Goal: Task Accomplishment & Management: Manage account settings

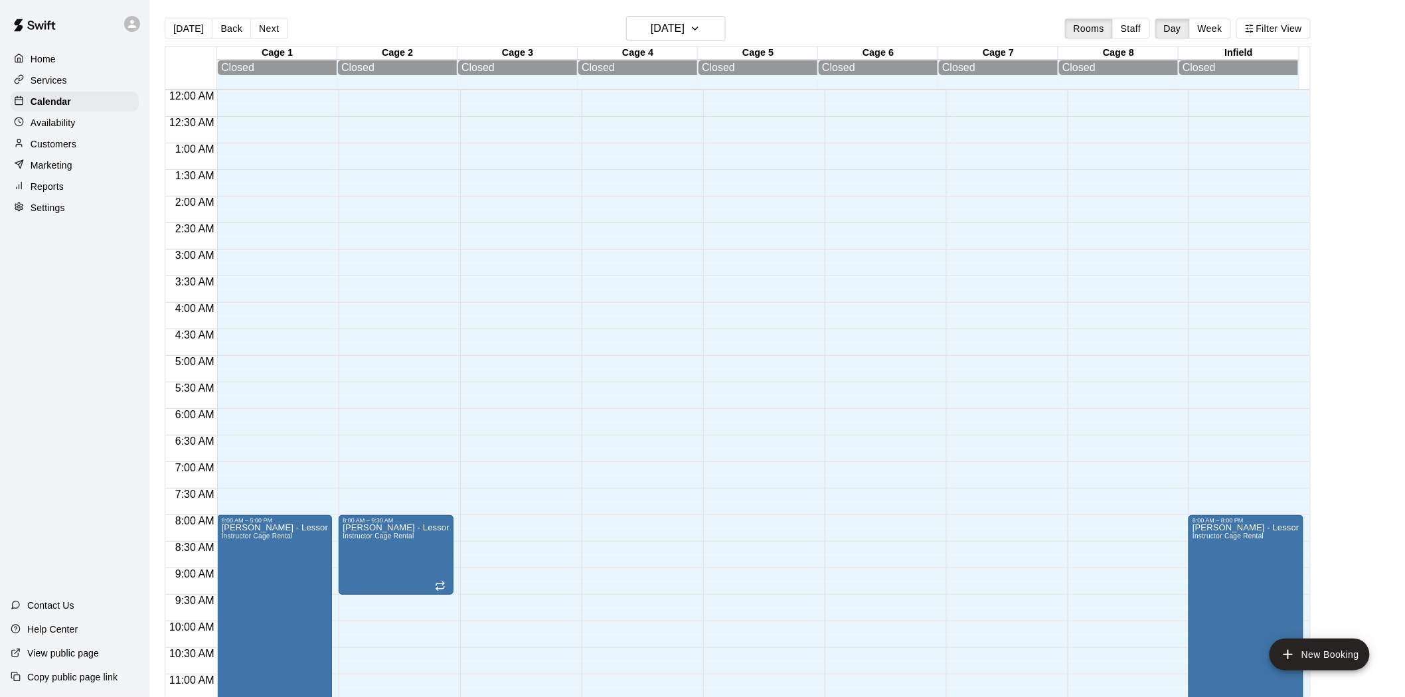
scroll to position [611, 0]
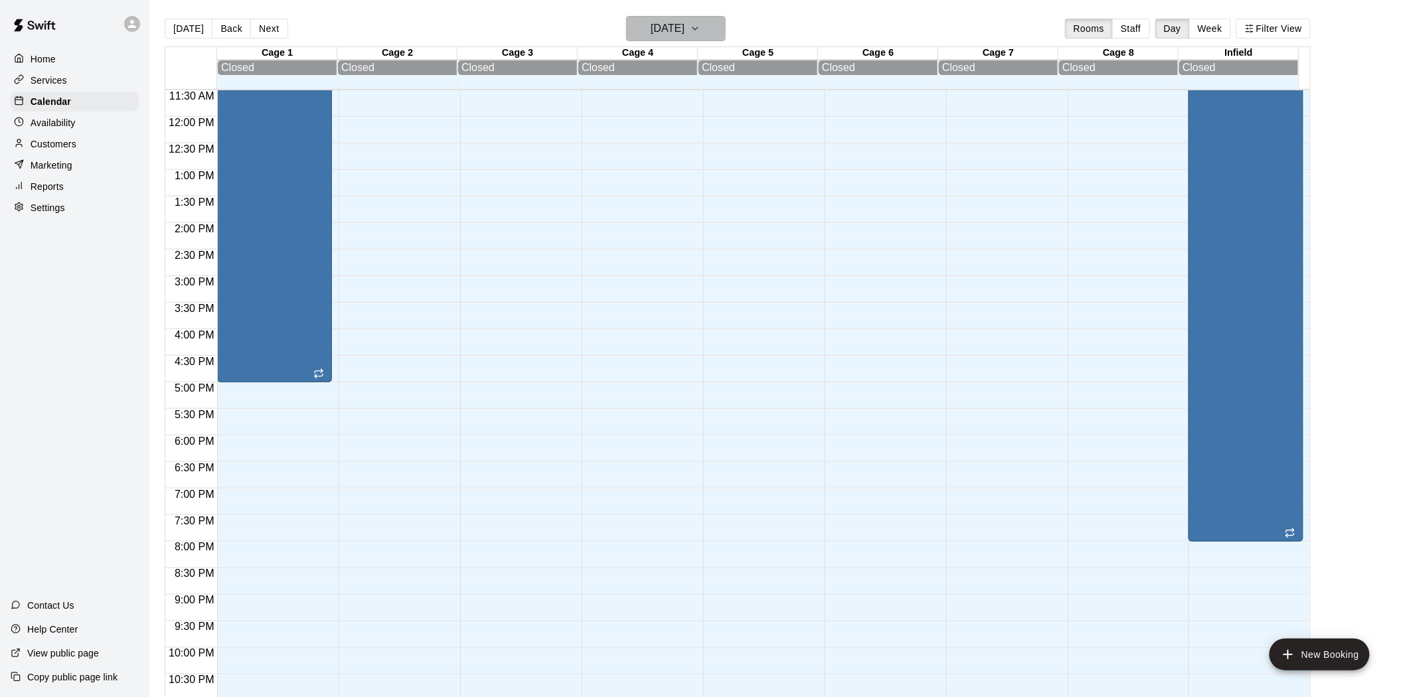
click at [641, 38] on button "[DATE]" at bounding box center [676, 28] width 100 height 25
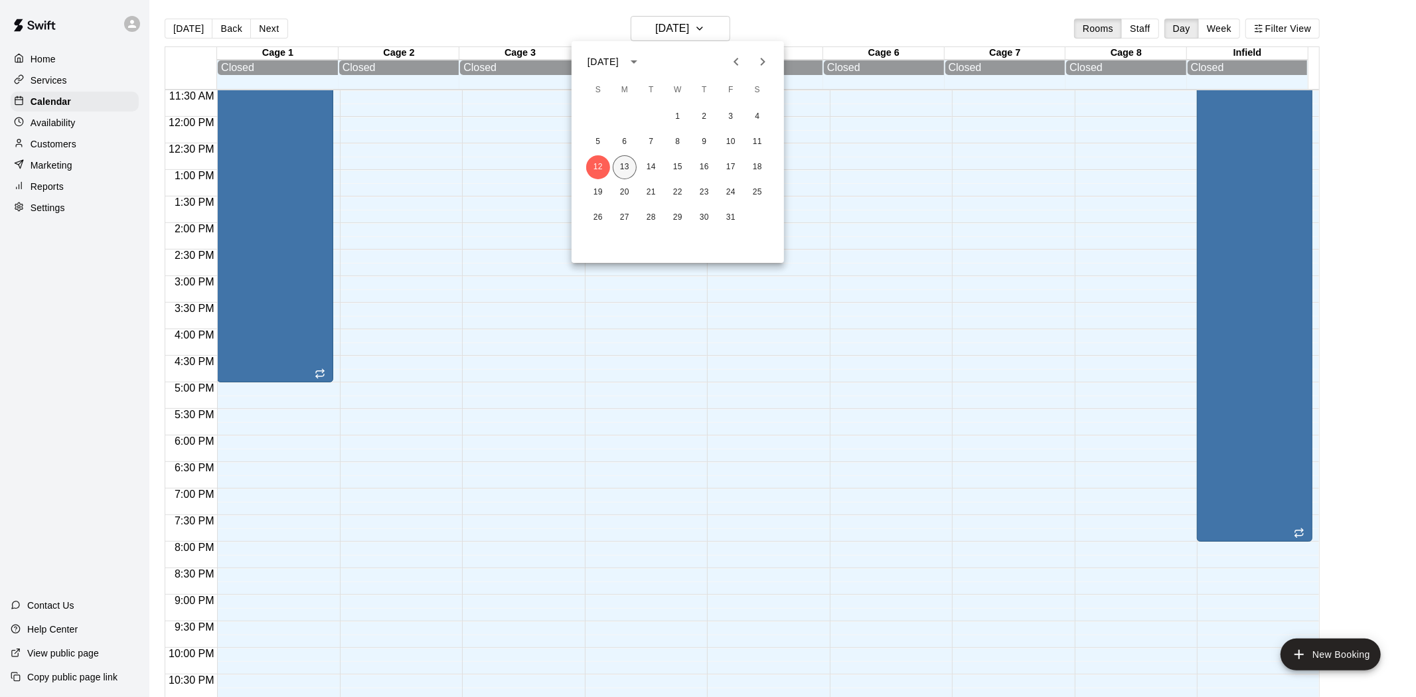
click at [625, 177] on button "13" at bounding box center [625, 167] width 24 height 24
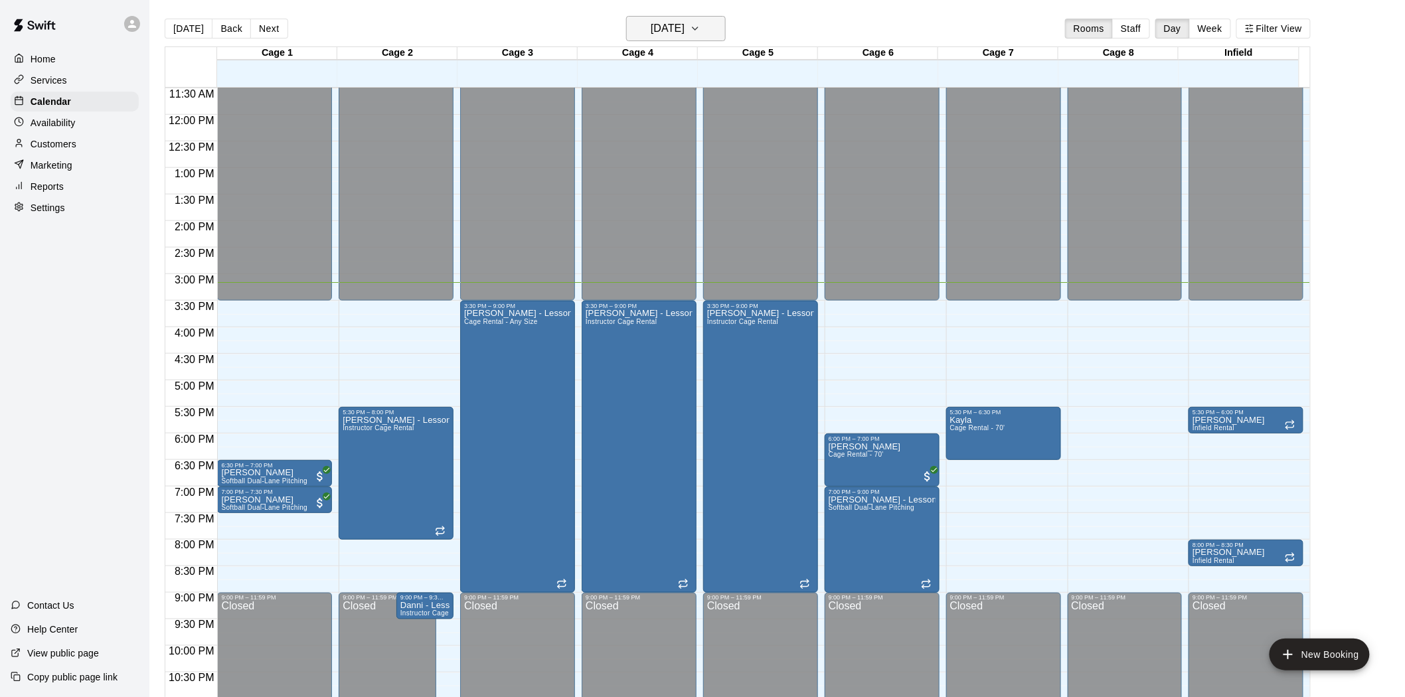
click at [675, 29] on h6 "[DATE]" at bounding box center [668, 28] width 34 height 19
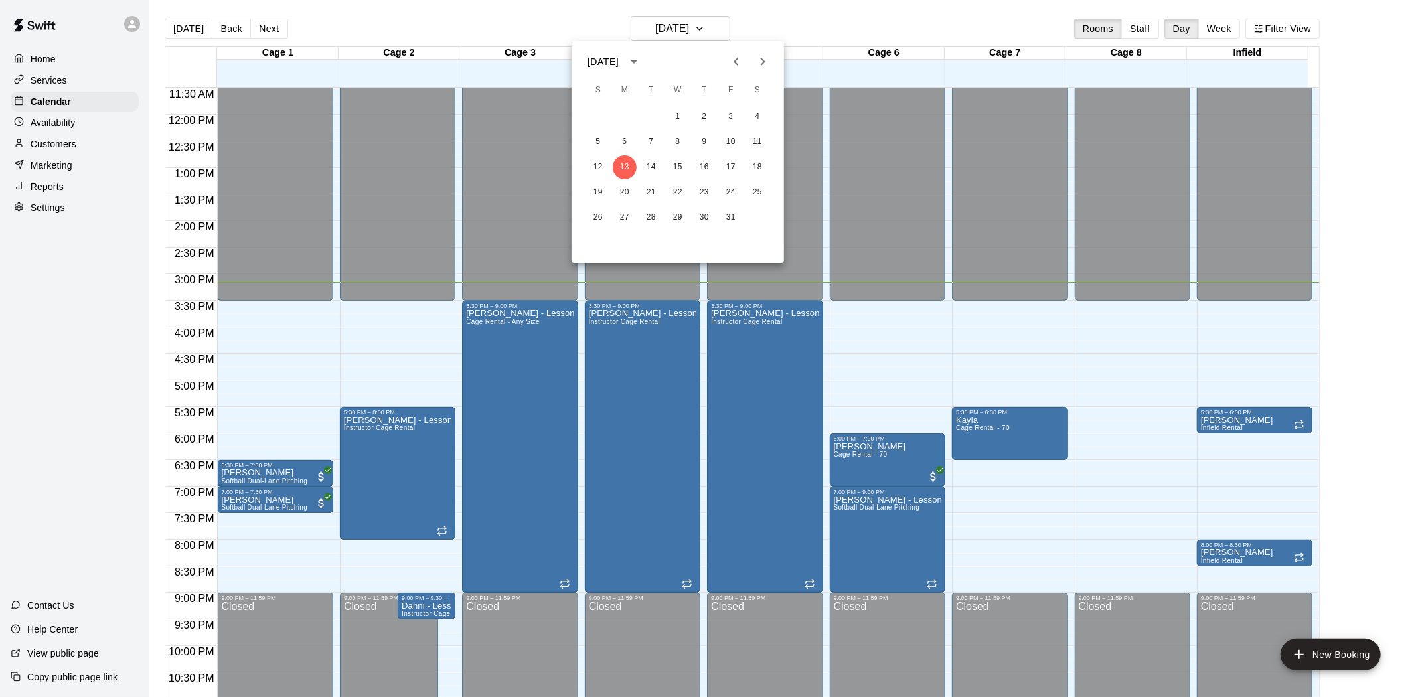
click at [642, 25] on div at bounding box center [708, 348] width 1416 height 697
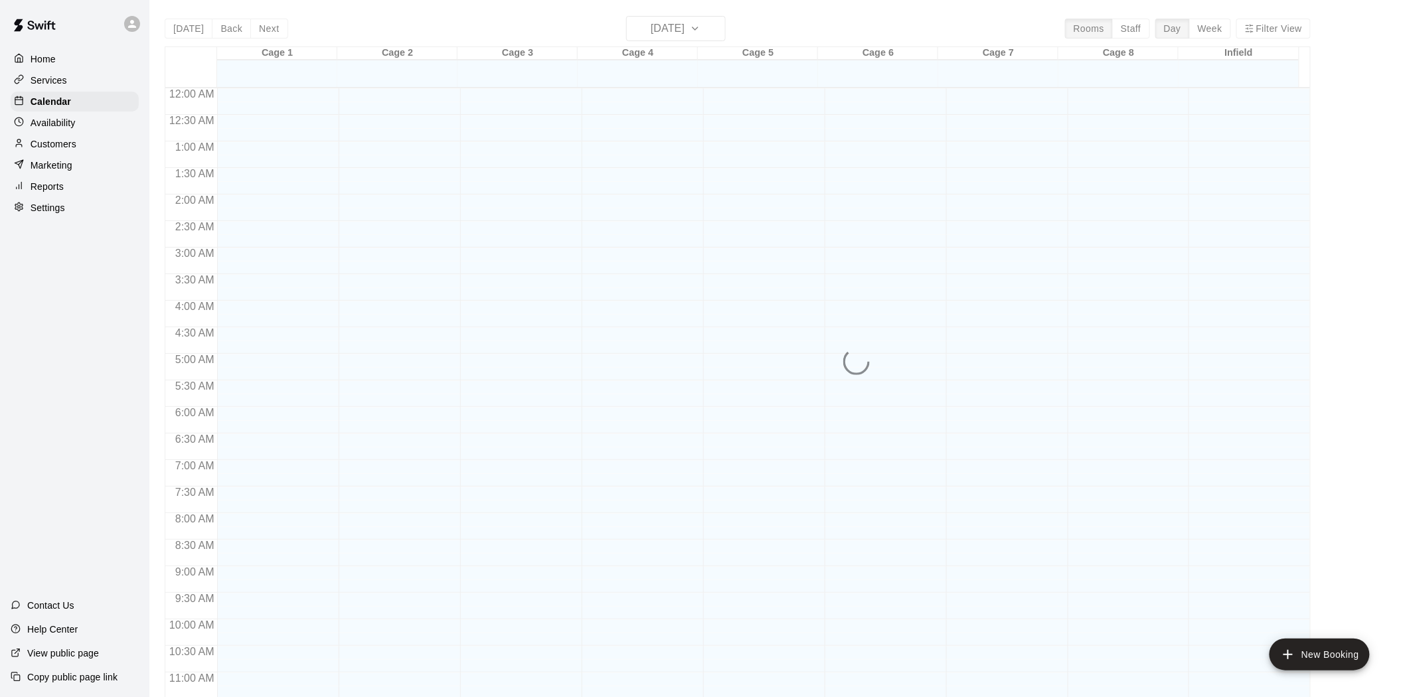
scroll to position [611, 0]
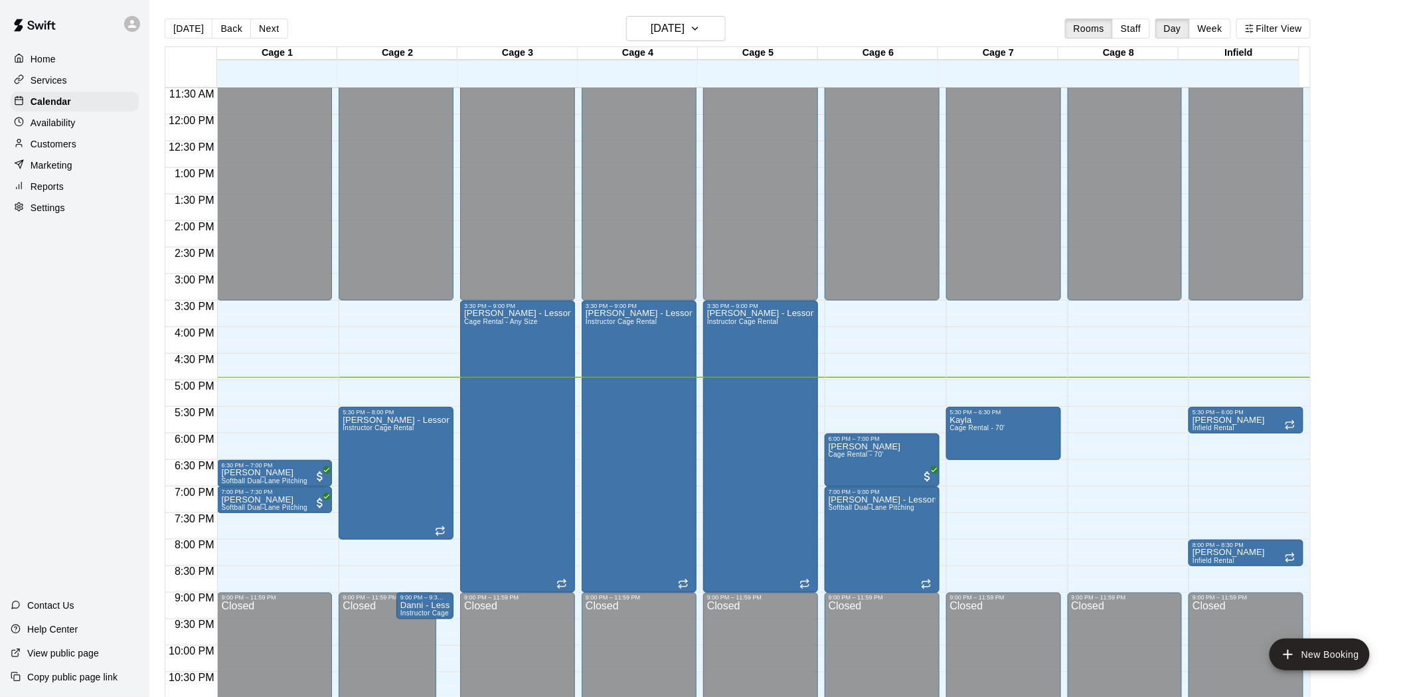
click at [1122, 388] on div "12:00 AM – 3:30 PM Closed 9:00 PM – 11:59 PM Closed" at bounding box center [1124, 115] width 115 height 1274
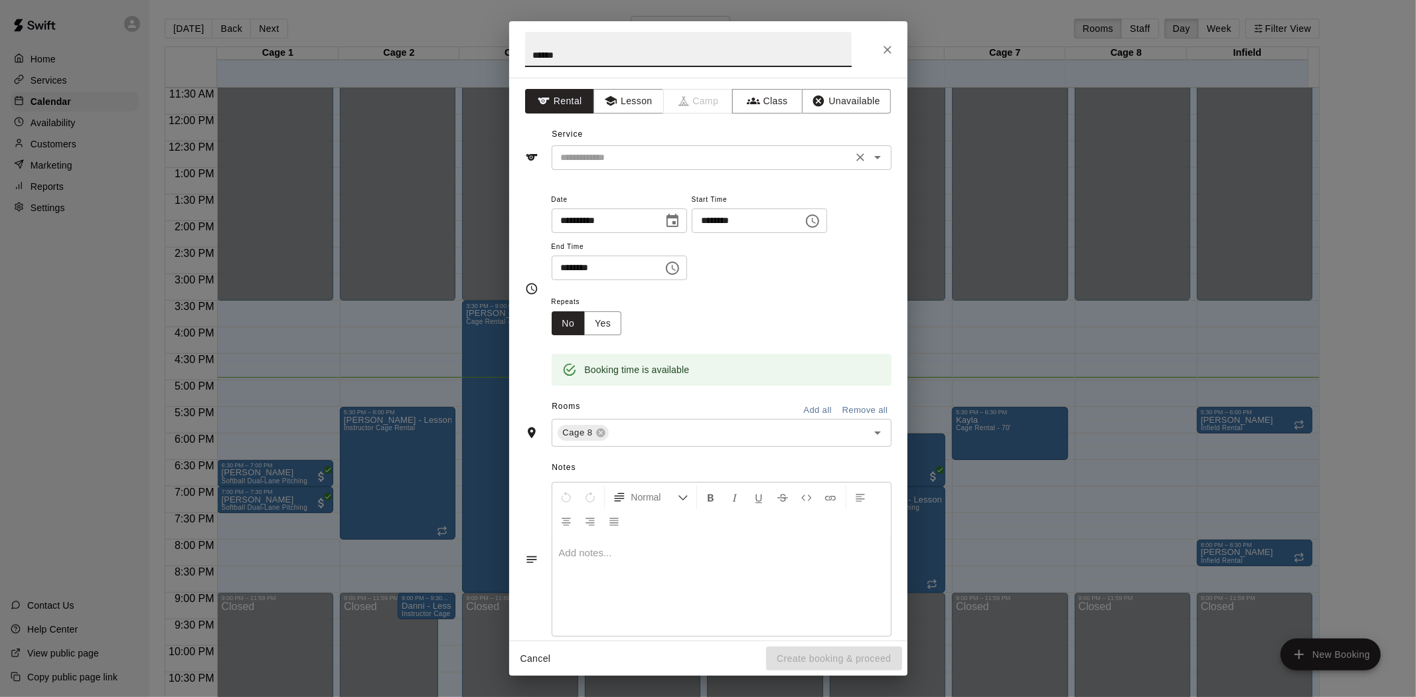
type input "******"
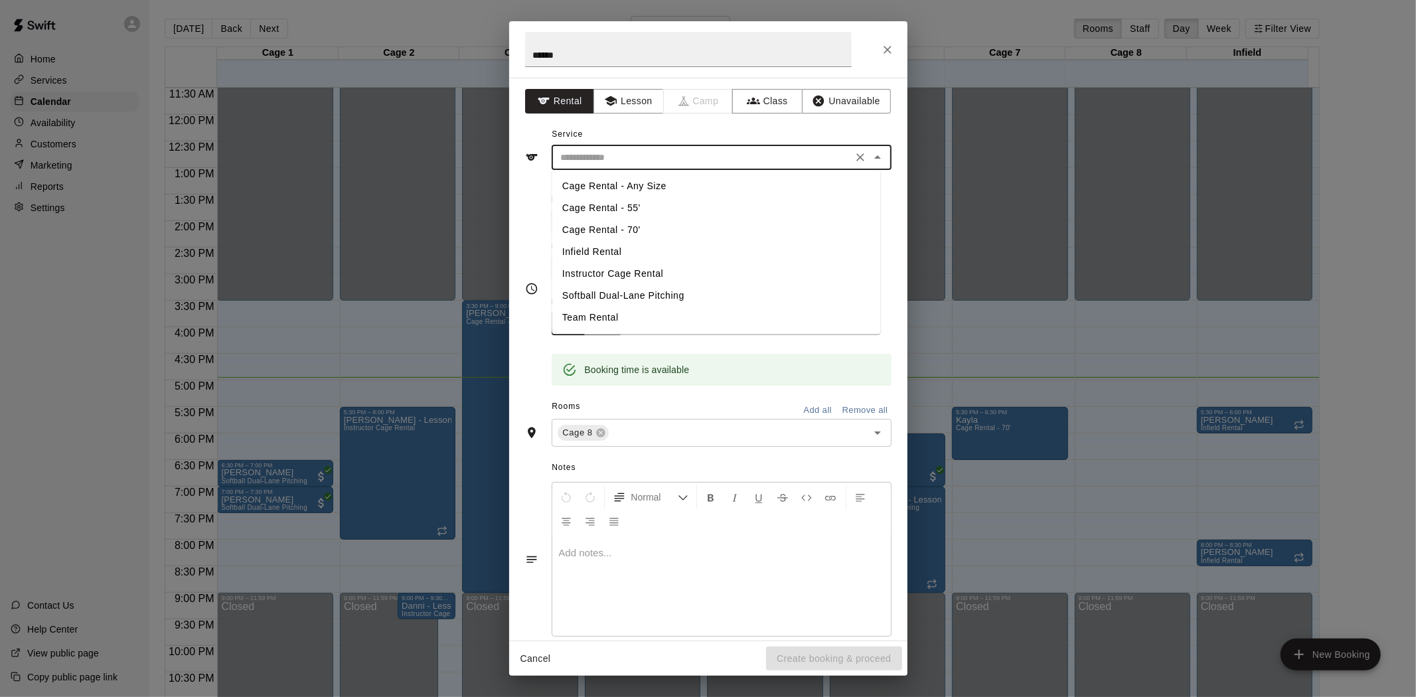
click at [615, 154] on input "text" at bounding box center [702, 157] width 293 height 17
click at [609, 183] on li "Cage Rental - Any Size" at bounding box center [716, 186] width 329 height 22
type input "**********"
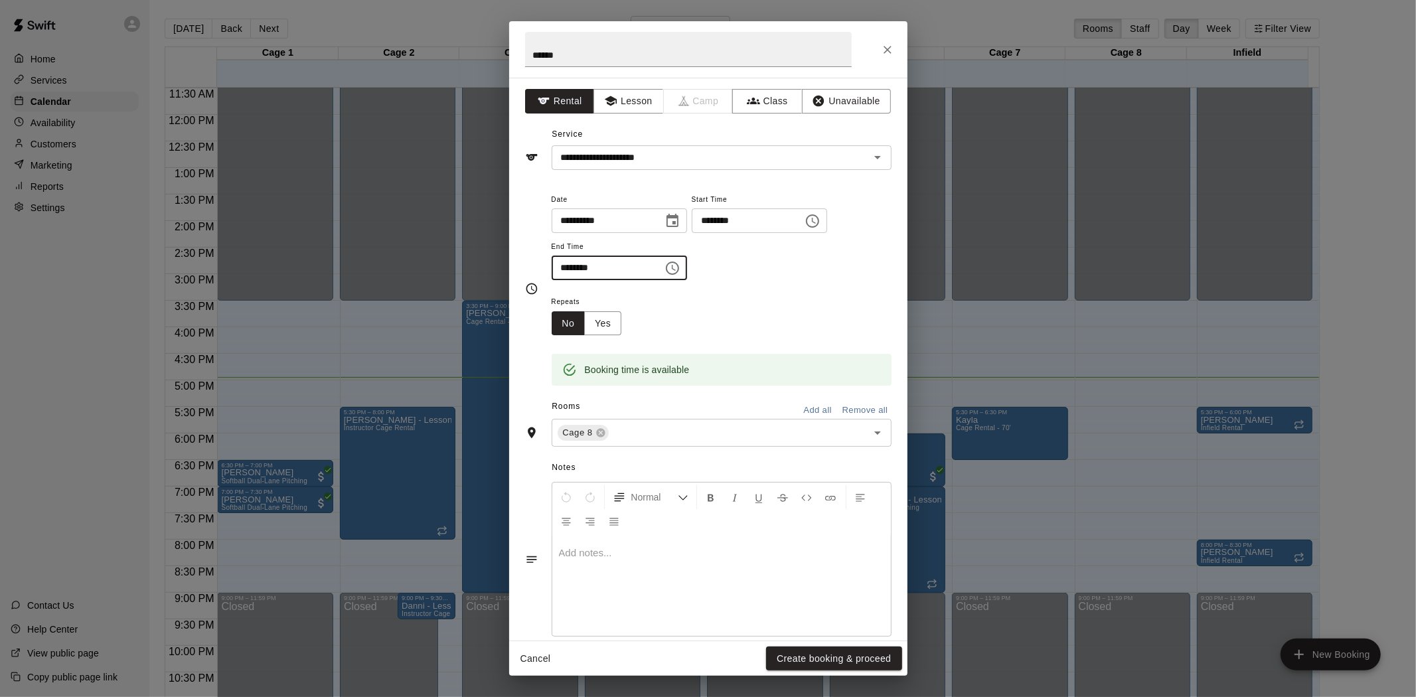
click at [645, 274] on input "********" at bounding box center [603, 268] width 102 height 25
type input "********"
click at [818, 660] on button "Create booking & proceed" at bounding box center [833, 659] width 135 height 25
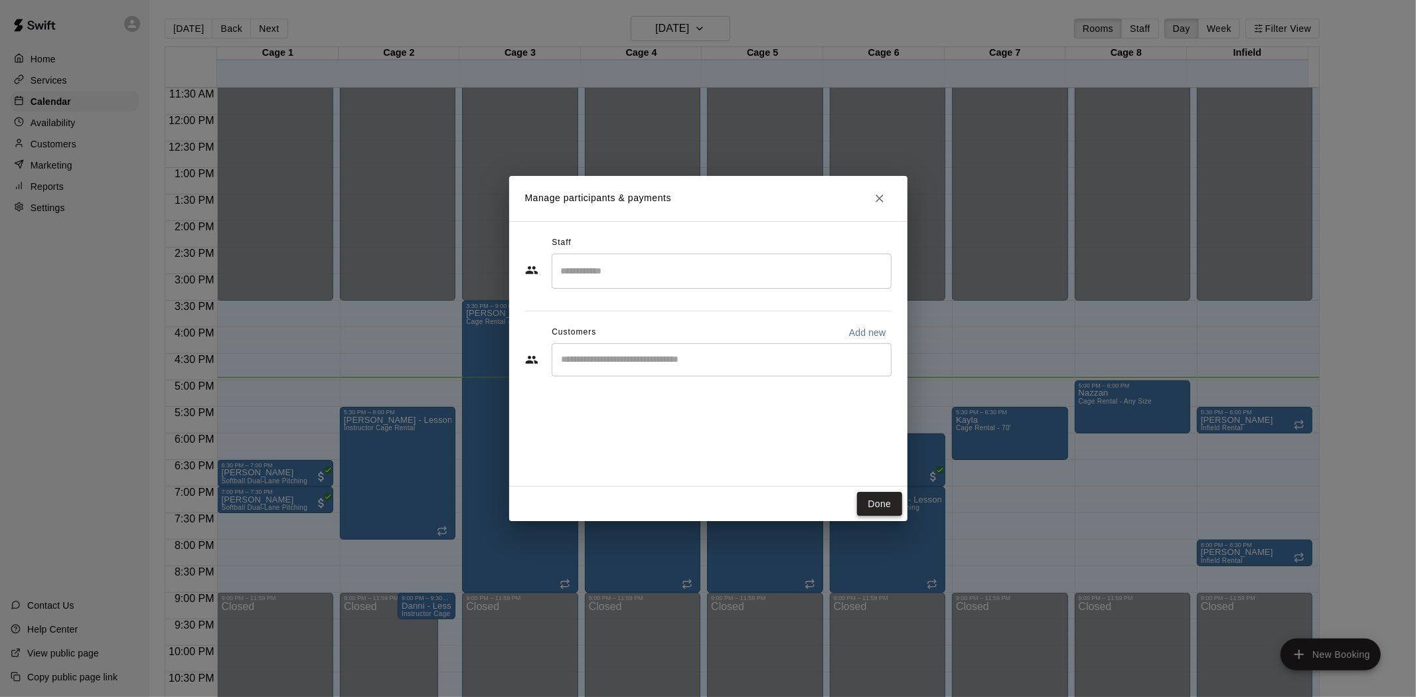
click at [874, 506] on button "Done" at bounding box center [879, 504] width 44 height 25
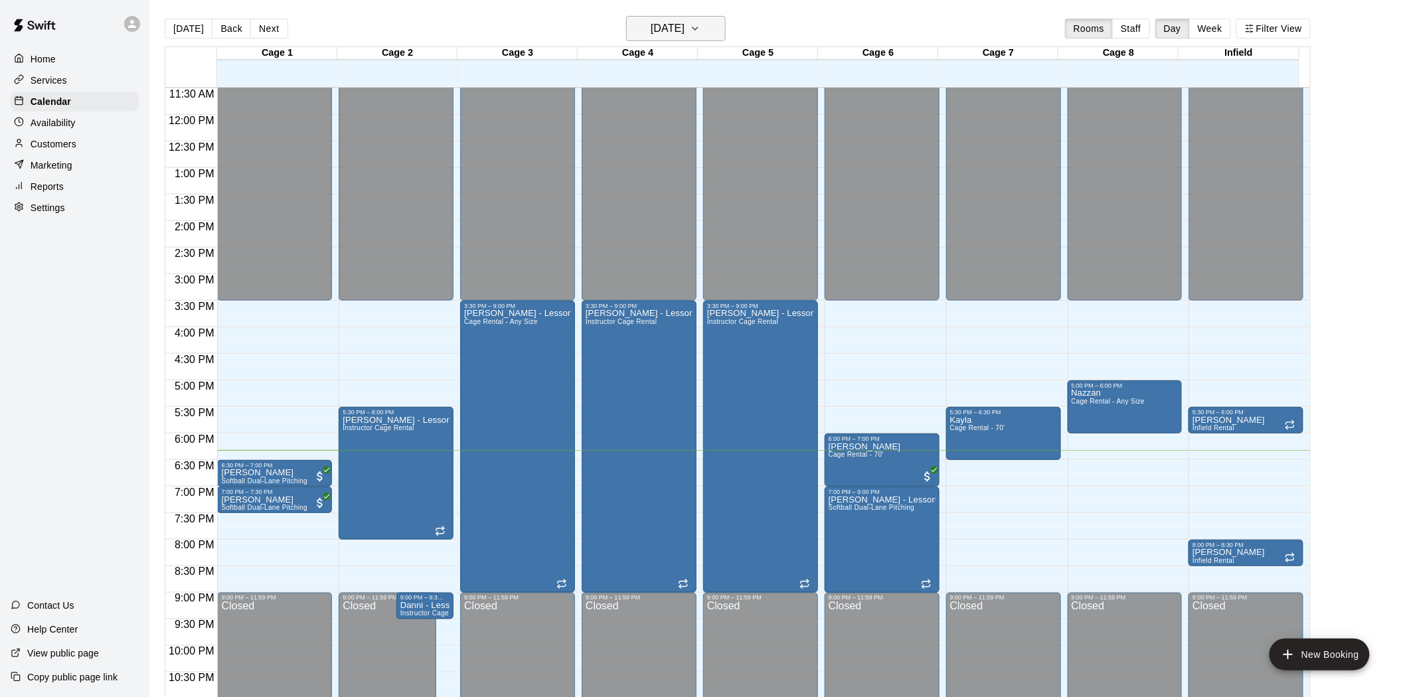
click at [651, 21] on h6 "[DATE]" at bounding box center [668, 28] width 34 height 19
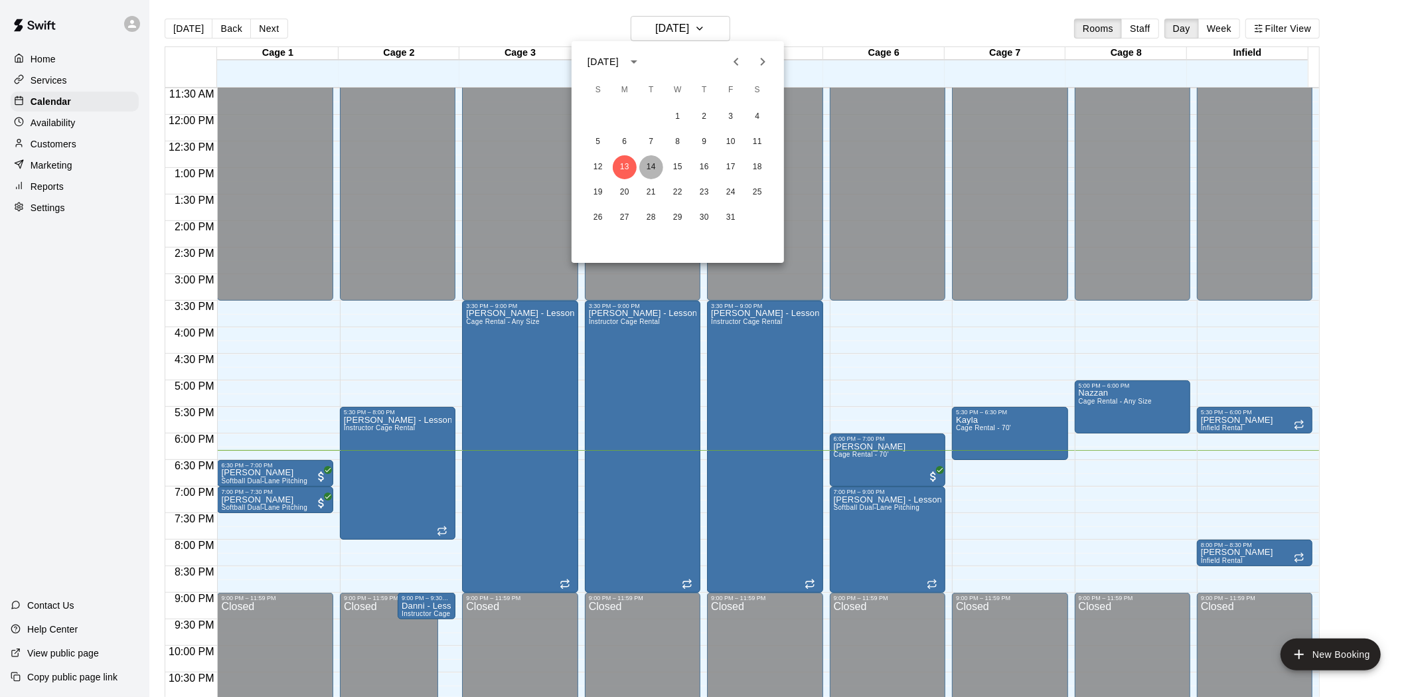
click at [652, 166] on button "14" at bounding box center [651, 167] width 24 height 24
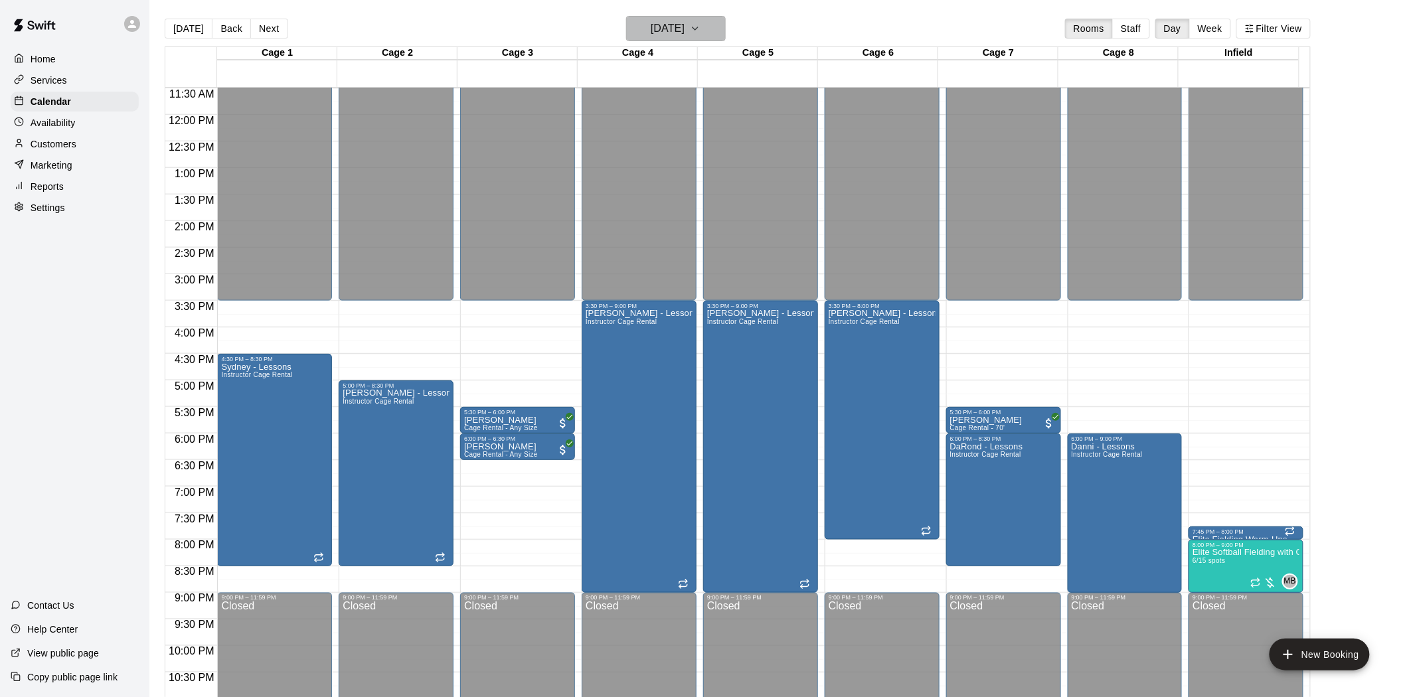
click at [684, 29] on h6 "Tuesday Oct 14" at bounding box center [668, 28] width 34 height 19
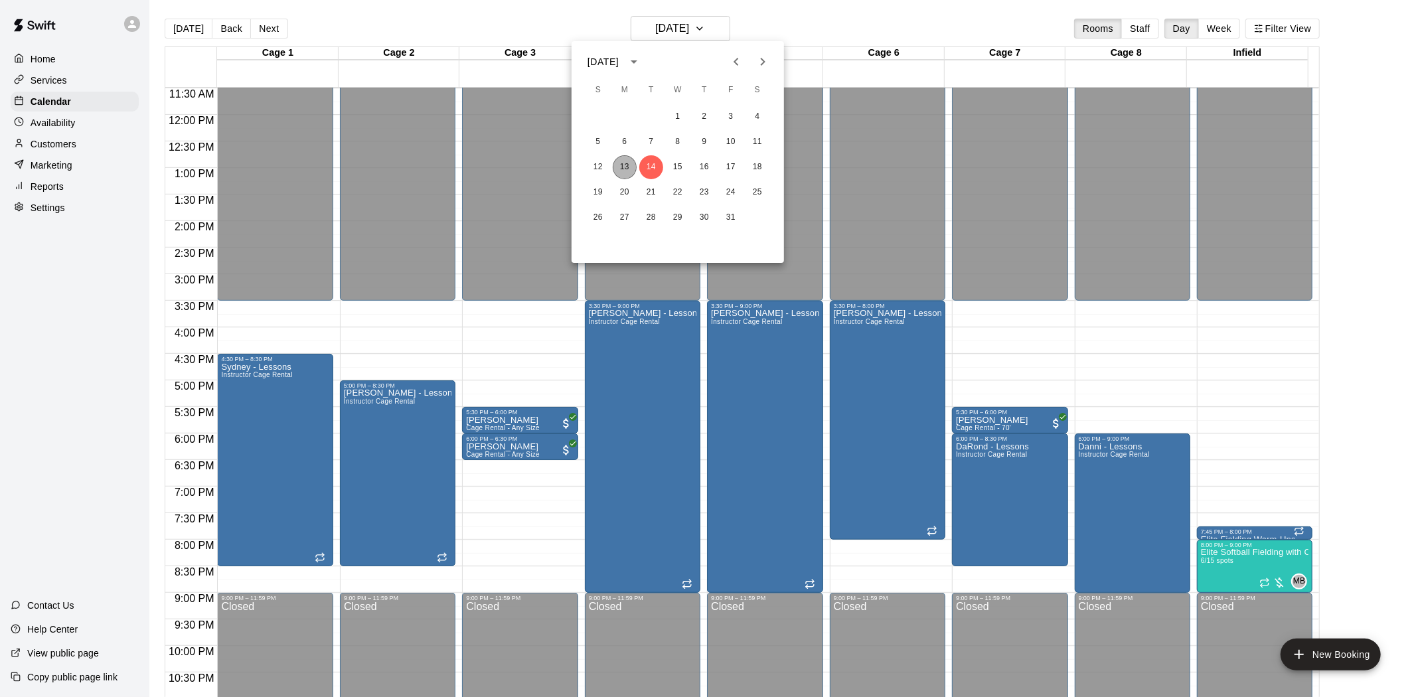
click at [625, 167] on button "13" at bounding box center [625, 167] width 24 height 24
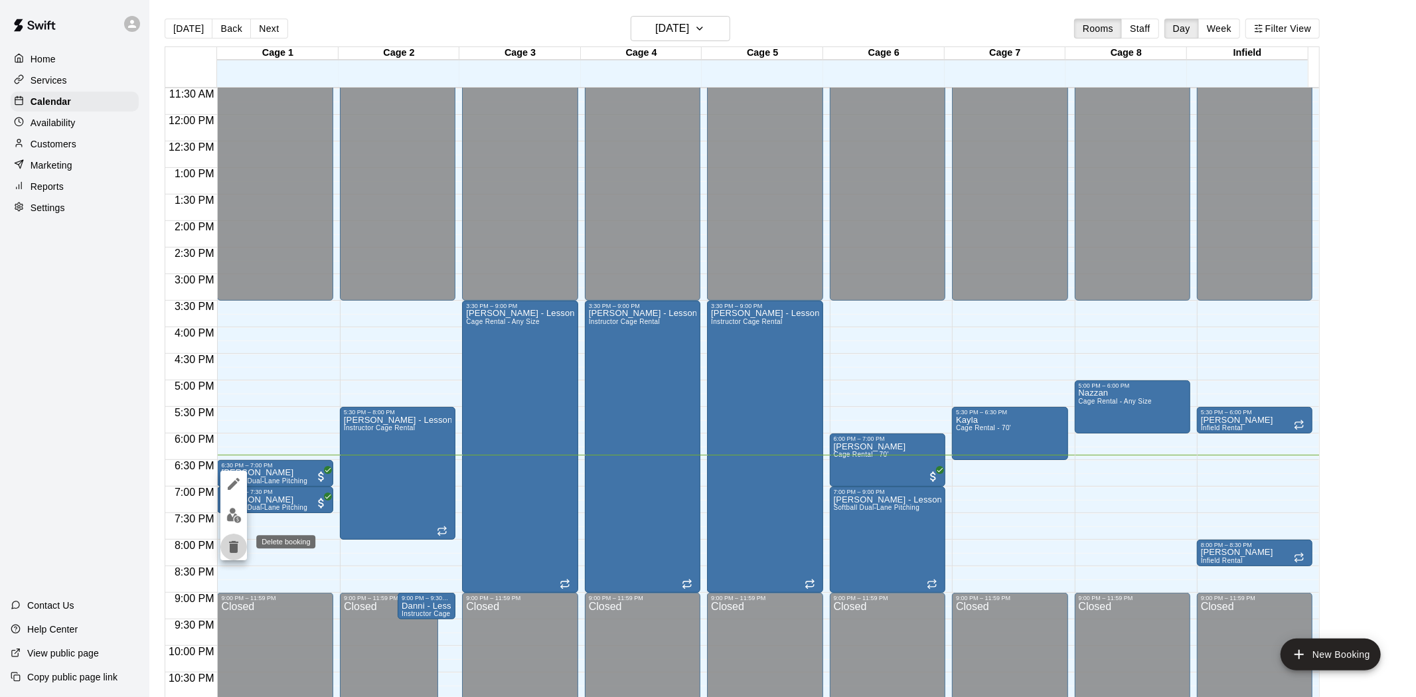
click at [235, 540] on icon "delete" at bounding box center [234, 547] width 16 height 16
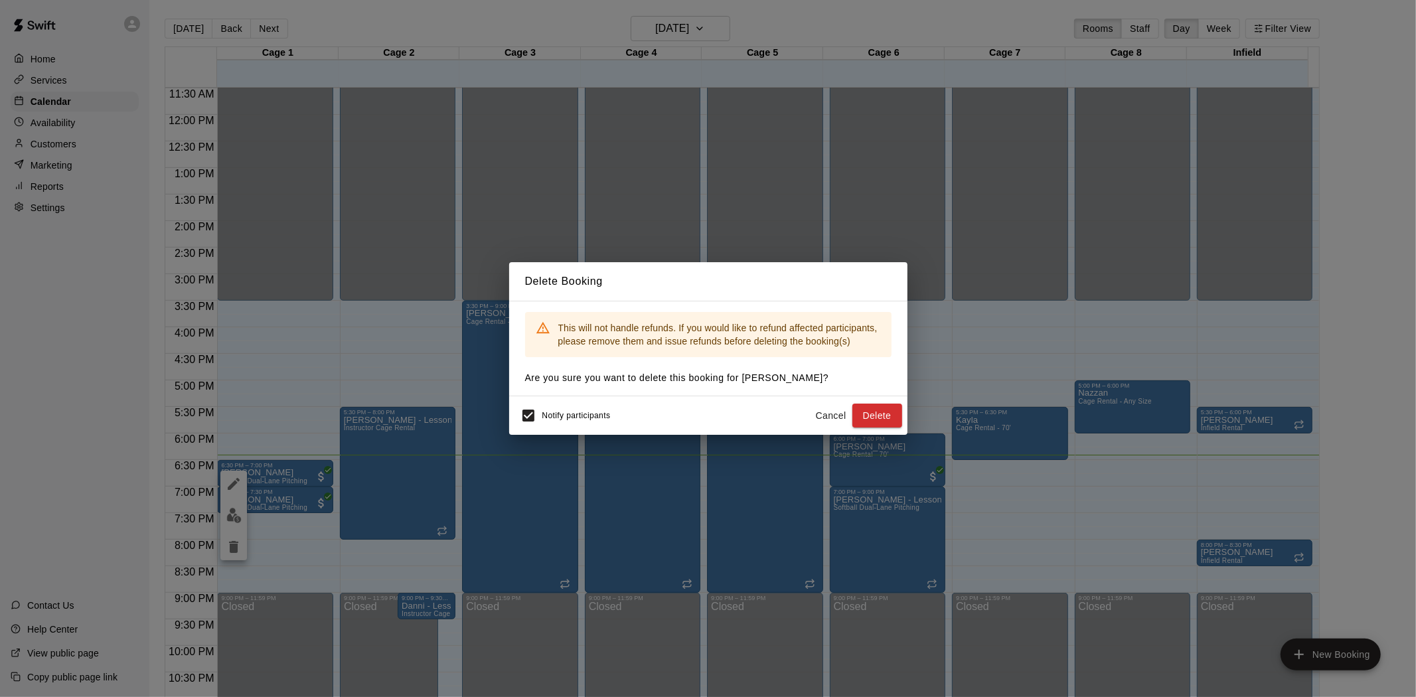
click at [827, 414] on button "Cancel" at bounding box center [831, 416] width 42 height 25
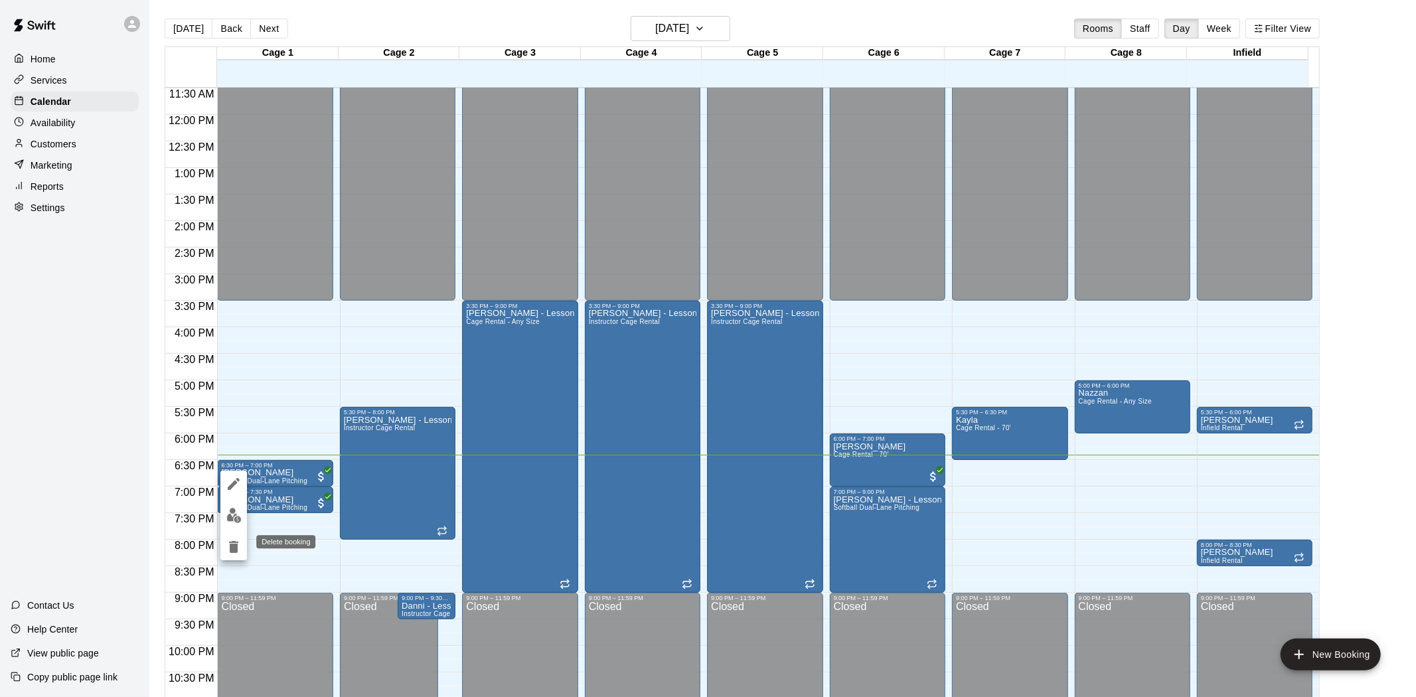
click at [231, 552] on icon "delete" at bounding box center [233, 547] width 9 height 12
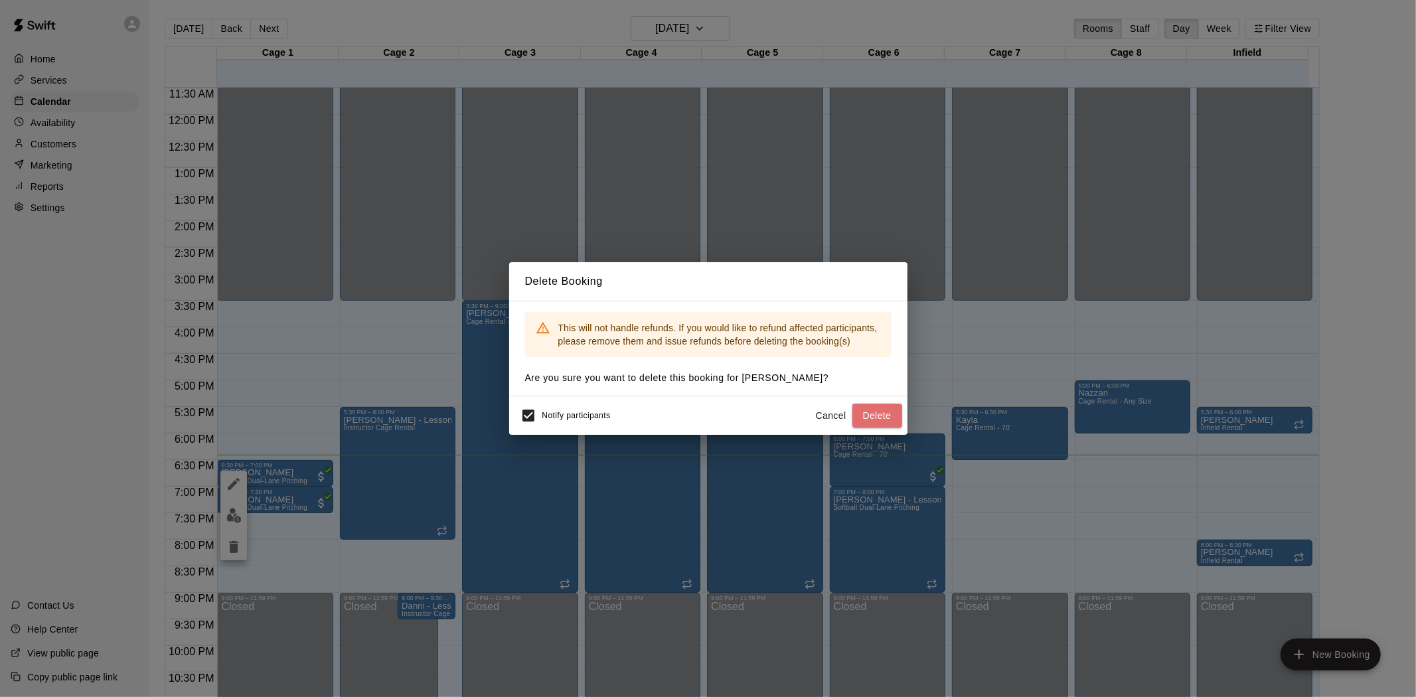
click at [864, 416] on button "Delete" at bounding box center [877, 416] width 50 height 25
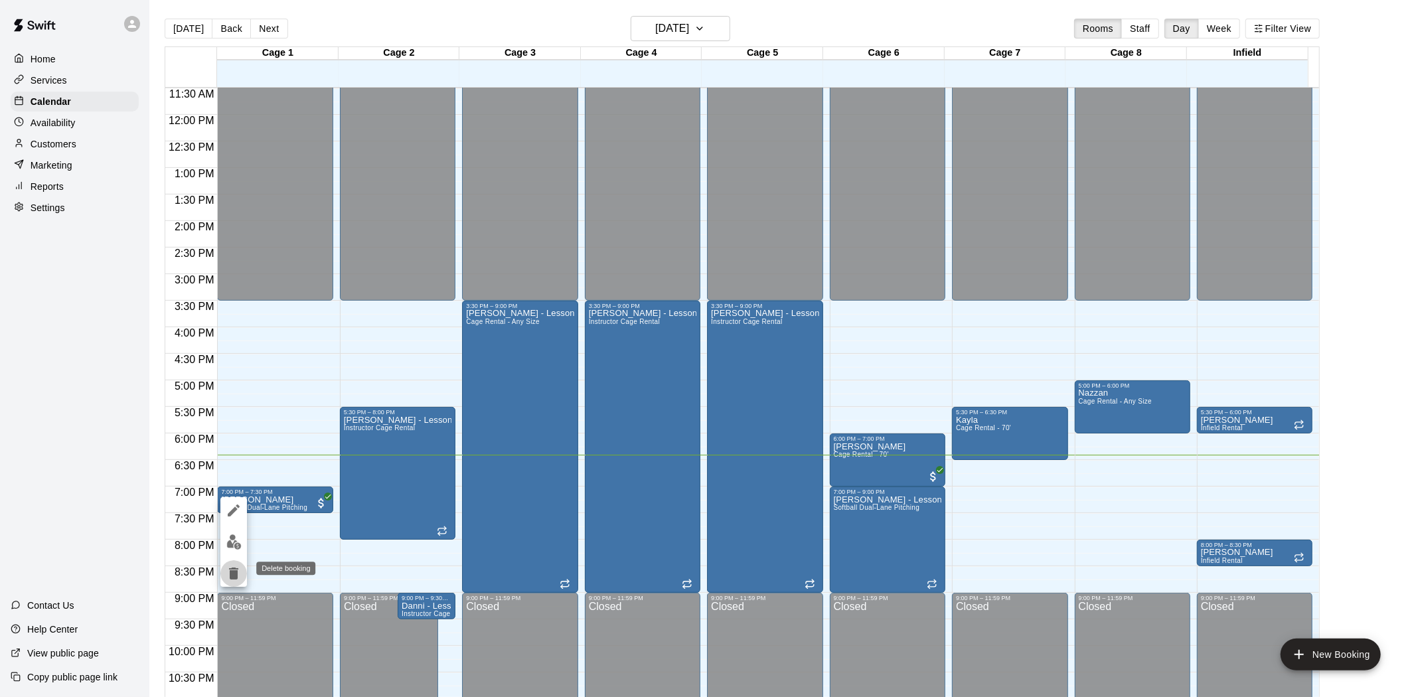
click at [230, 575] on icon "delete" at bounding box center [234, 574] width 16 height 16
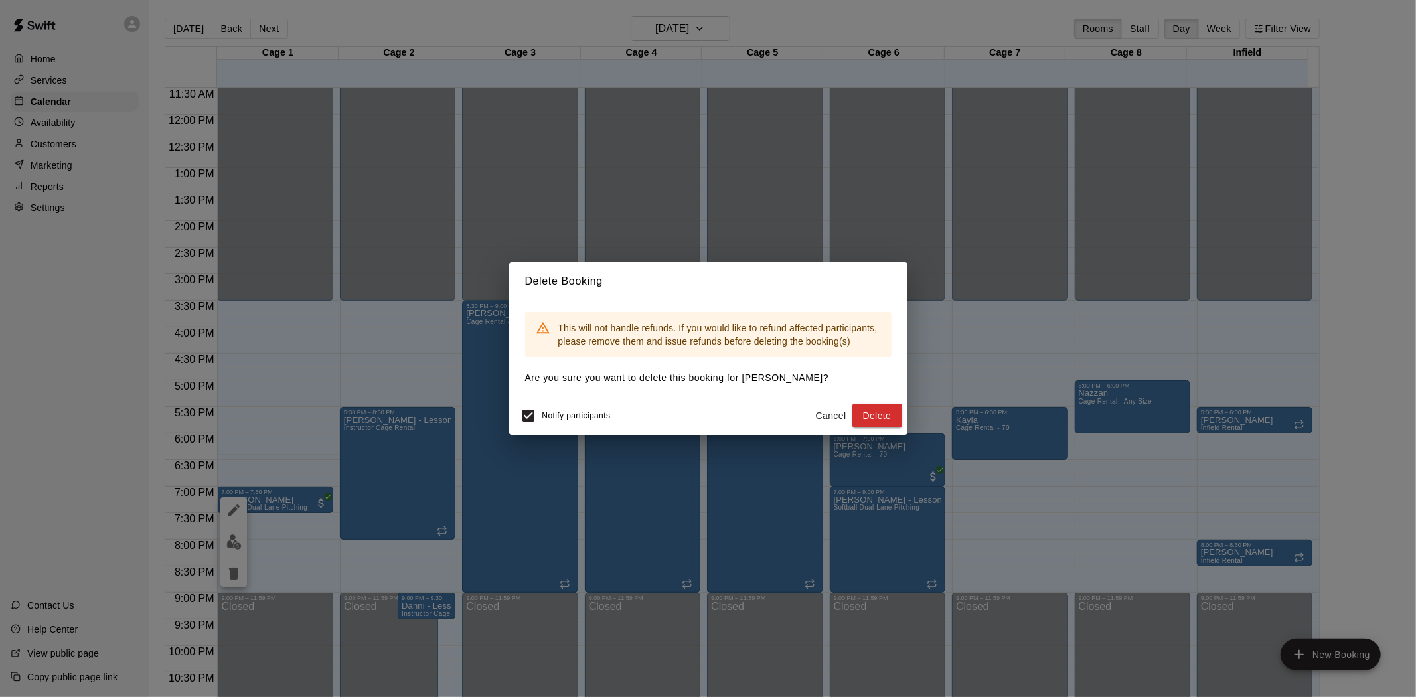
click at [884, 412] on button "Delete" at bounding box center [877, 416] width 50 height 25
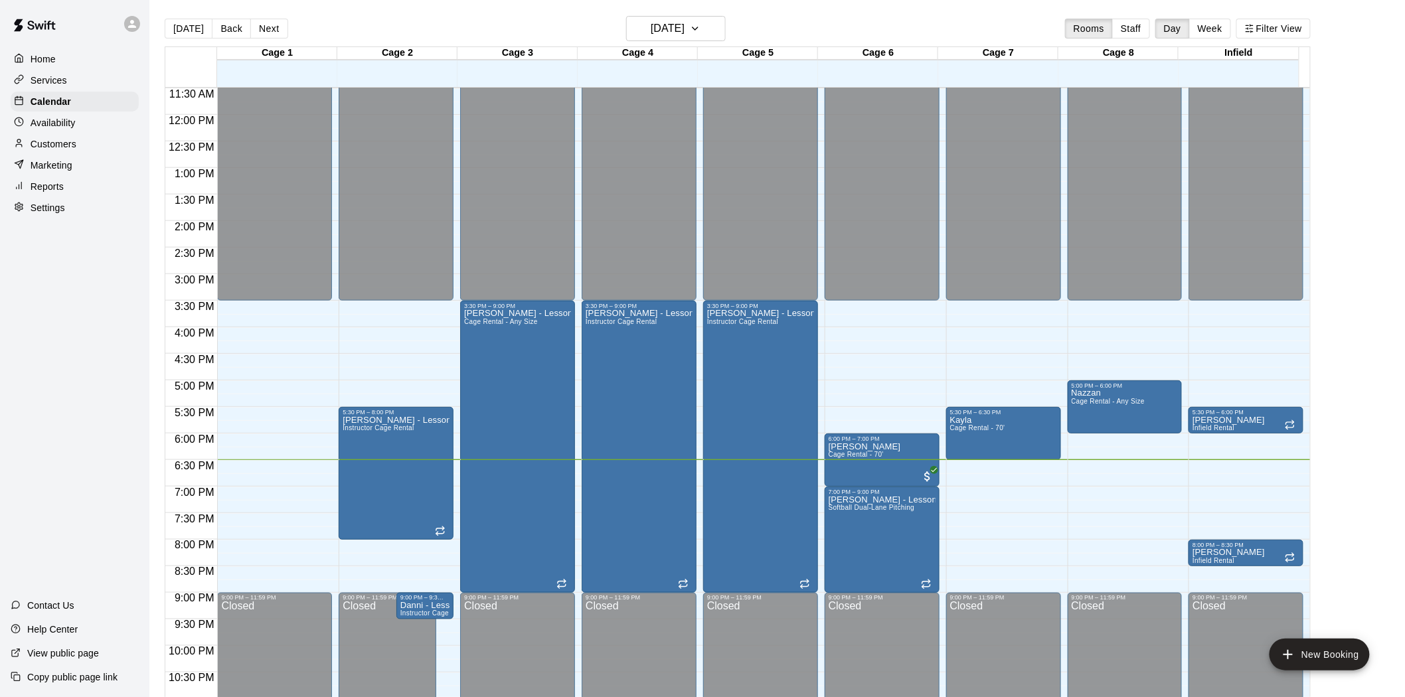
click at [104, 497] on div "Home Services Calendar Availability Customers Marketing Reports Settings Contac…" at bounding box center [74, 348] width 149 height 697
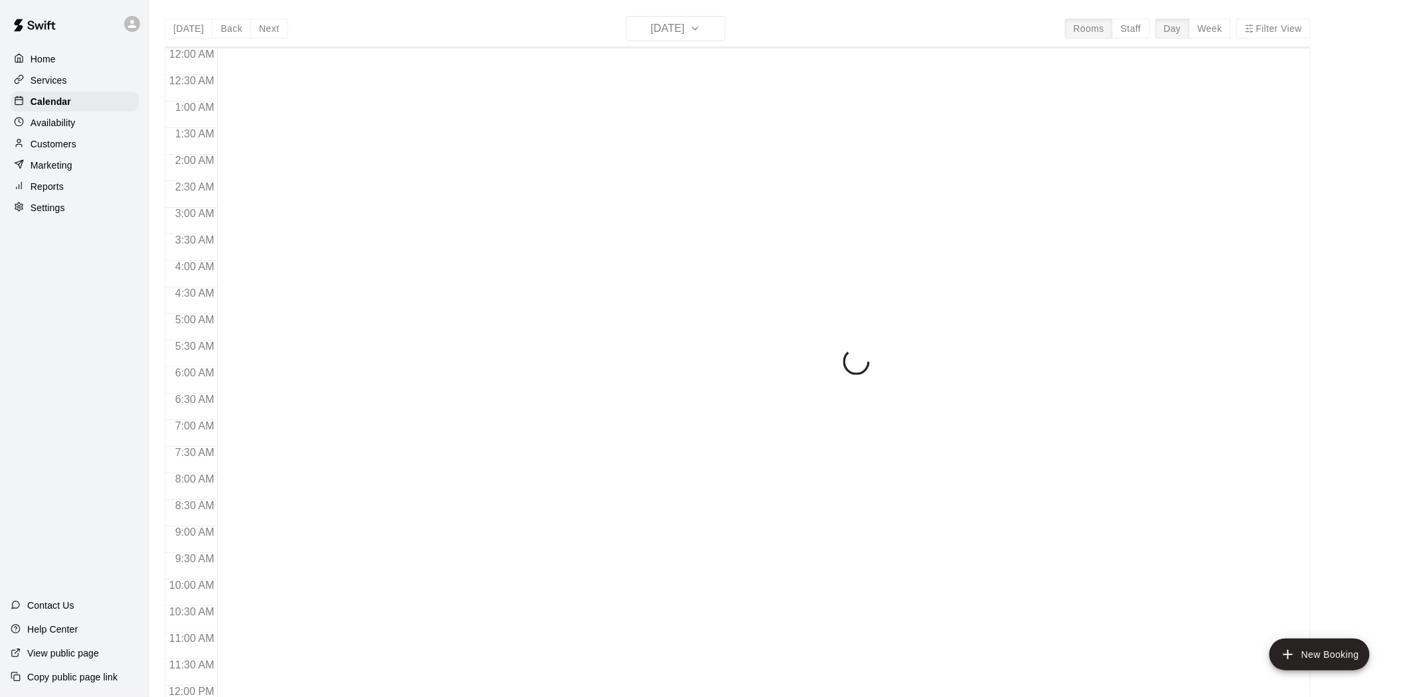
scroll to position [611, 0]
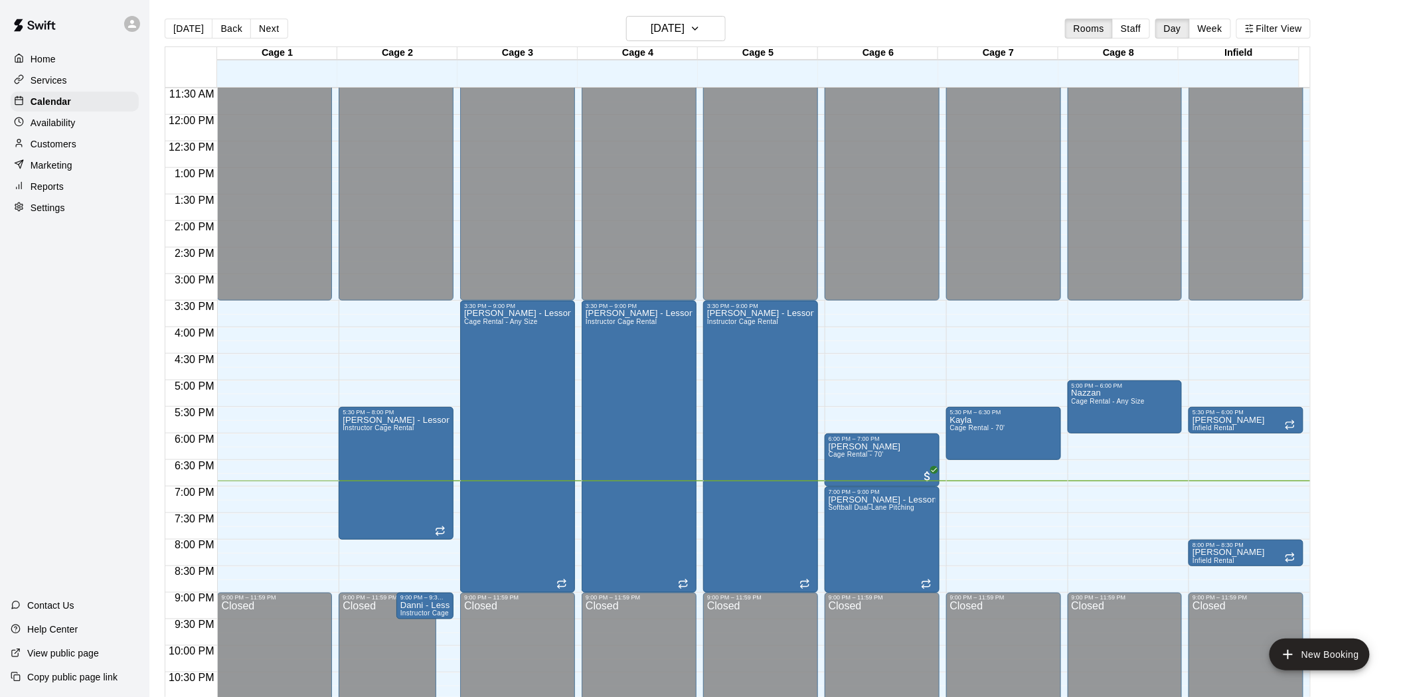
drag, startPoint x: 0, startPoint y: 0, endPoint x: 1049, endPoint y: 352, distance: 1106.2
click at [1049, 352] on div "12:00 AM – 3:30 PM Closed 5:30 PM – 6:30 PM Kayla Cage Rental - 70' 9:00 PM – 1…" at bounding box center [1003, 115] width 115 height 1274
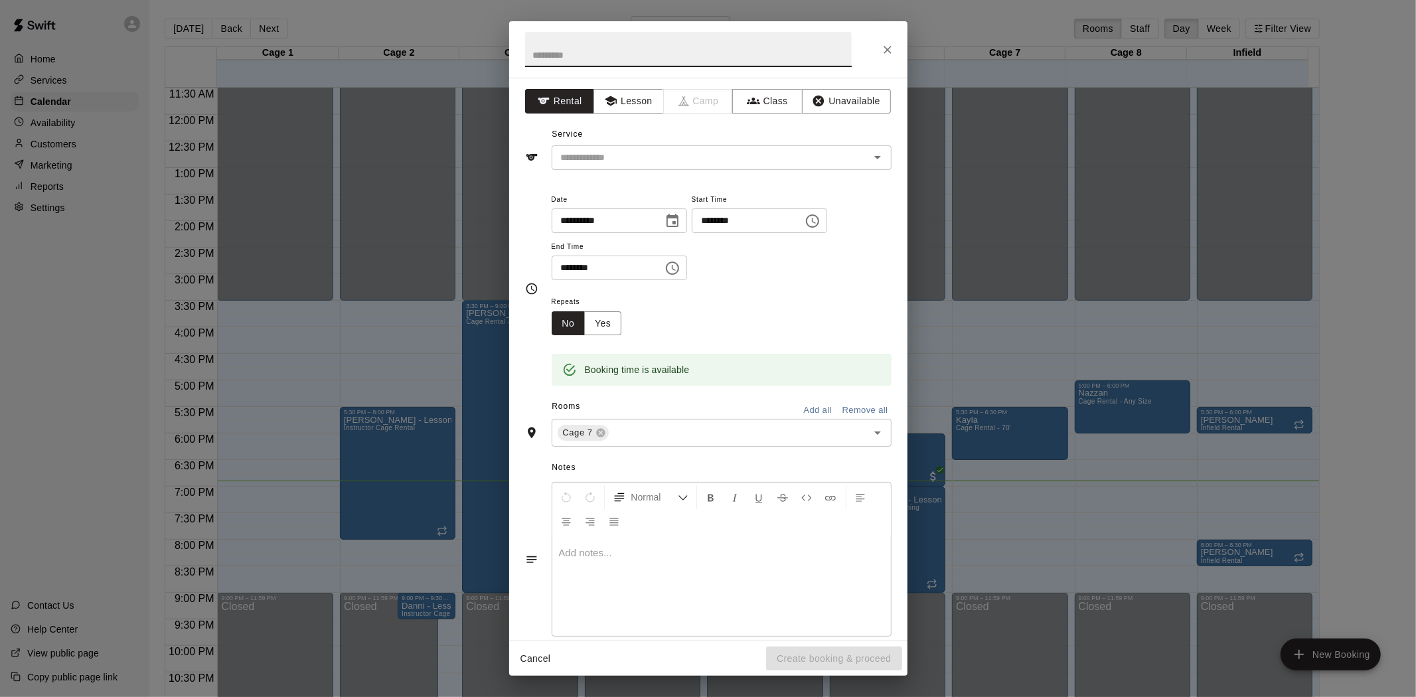
click at [887, 53] on icon "Close" at bounding box center [887, 49] width 13 height 13
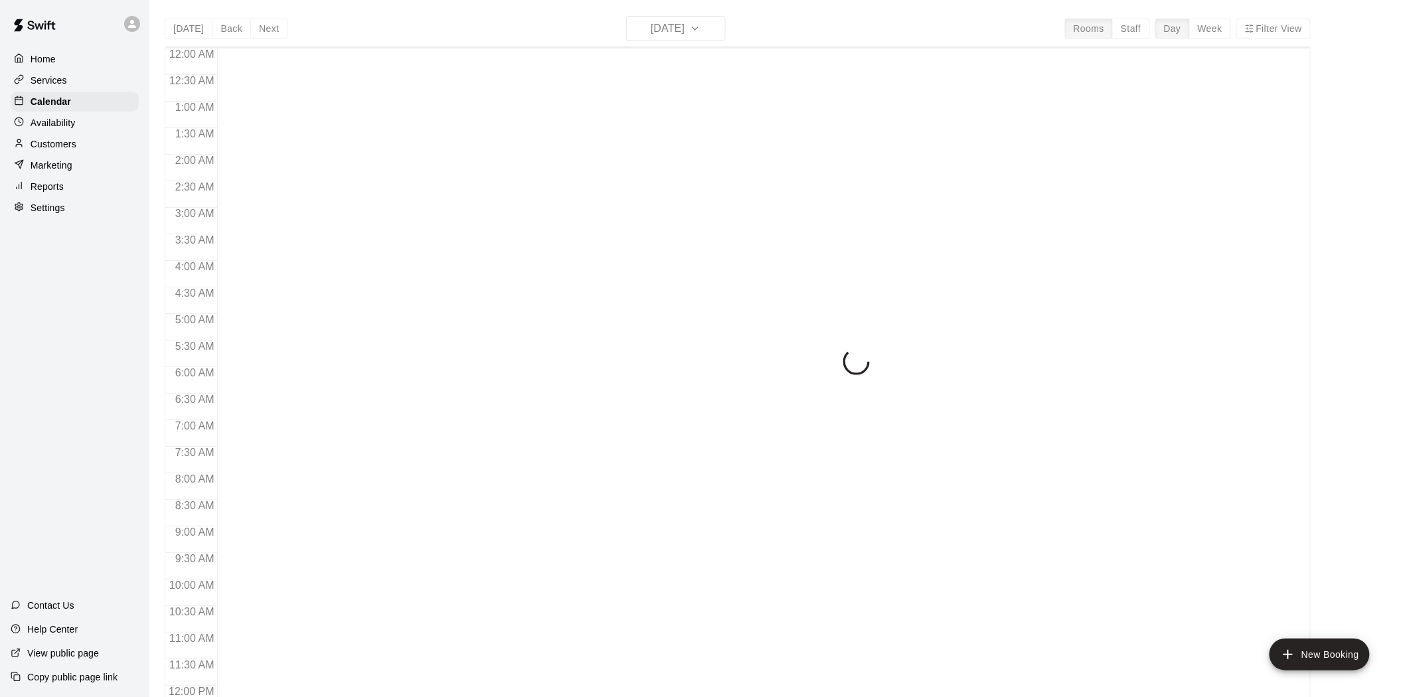
scroll to position [611, 0]
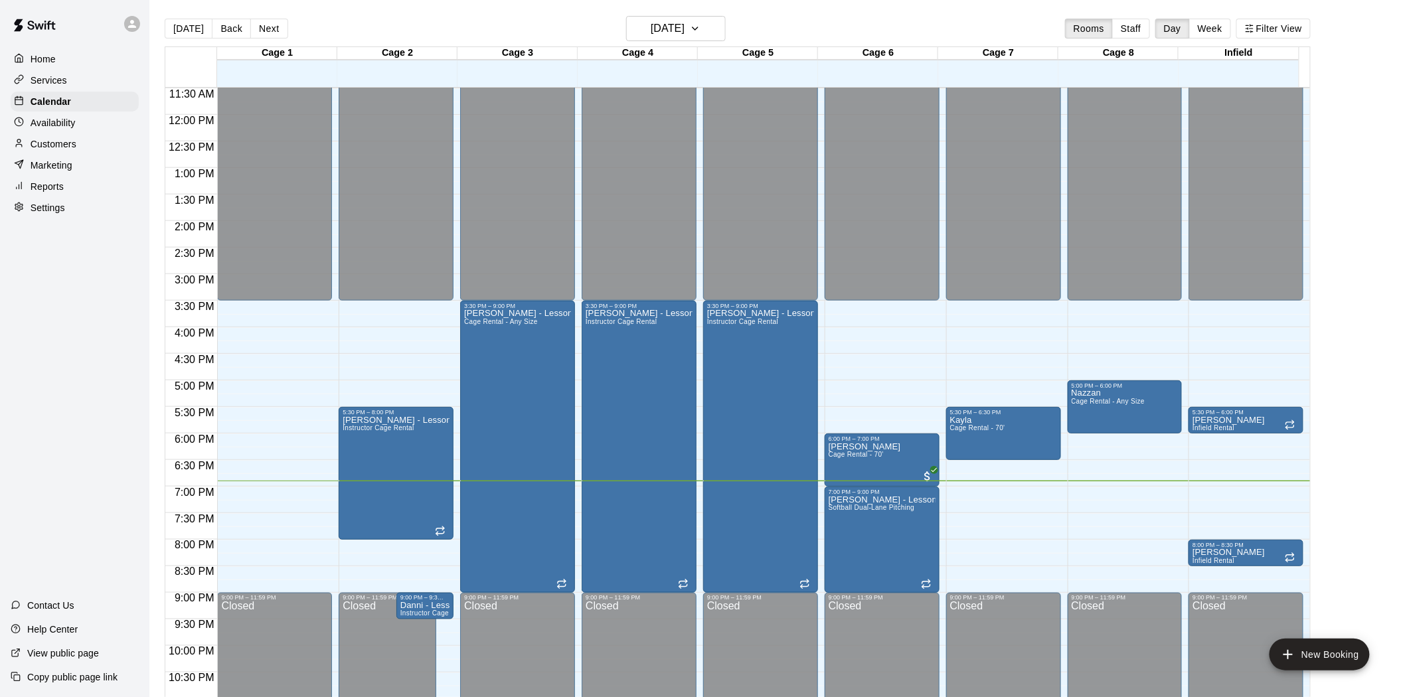
click at [44, 214] on p "Settings" at bounding box center [48, 207] width 35 height 13
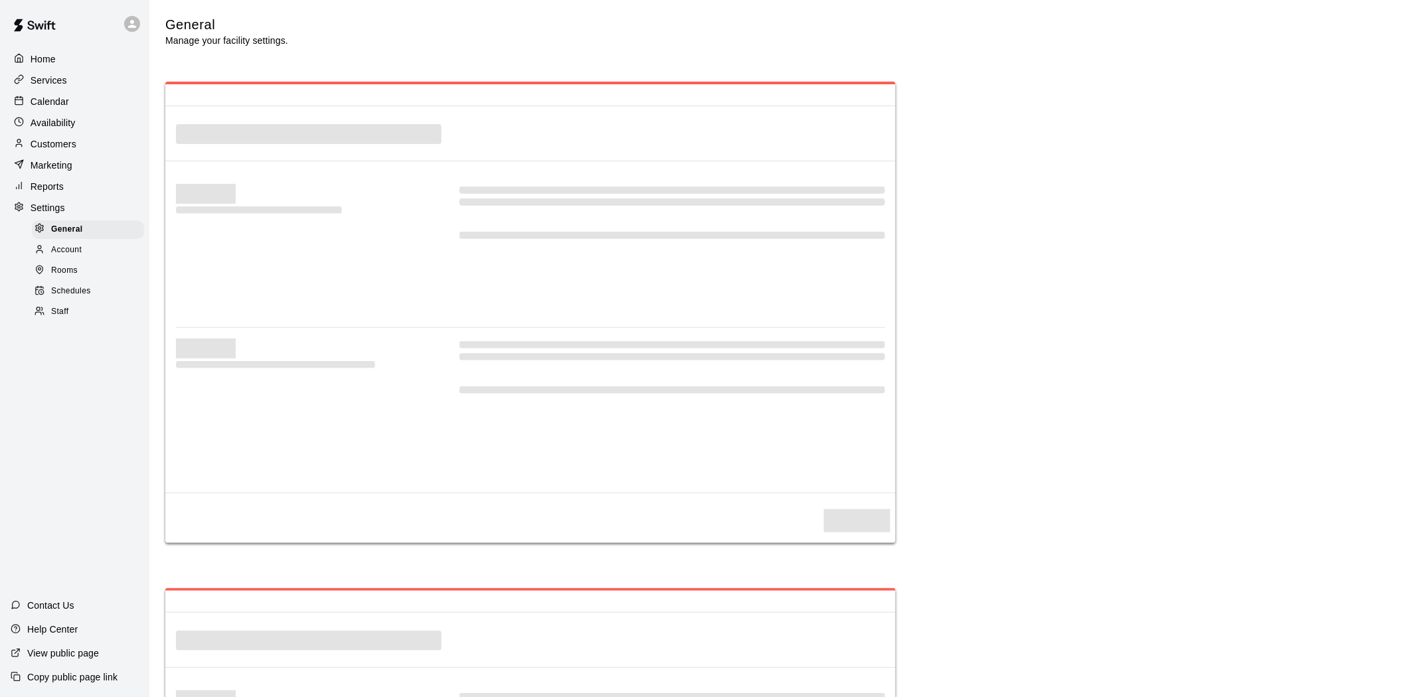
select select "**"
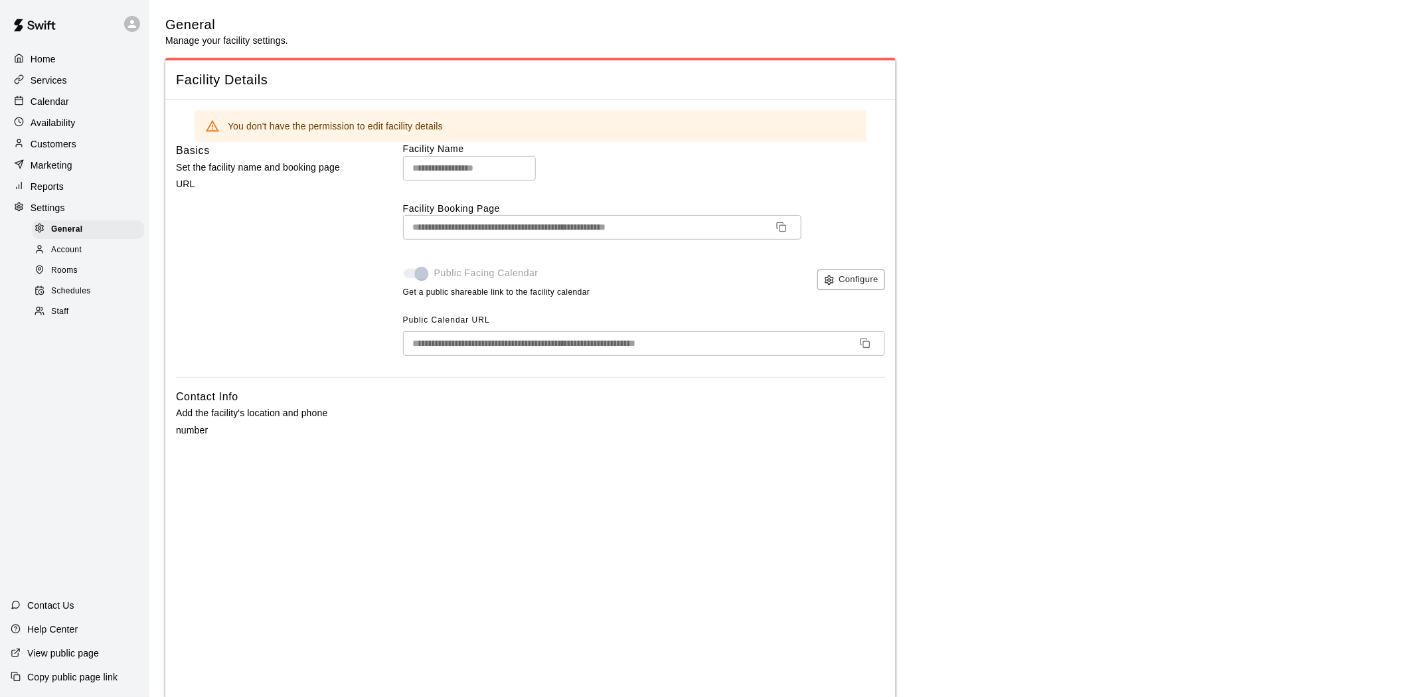
click at [54, 61] on p "Home" at bounding box center [43, 58] width 25 height 13
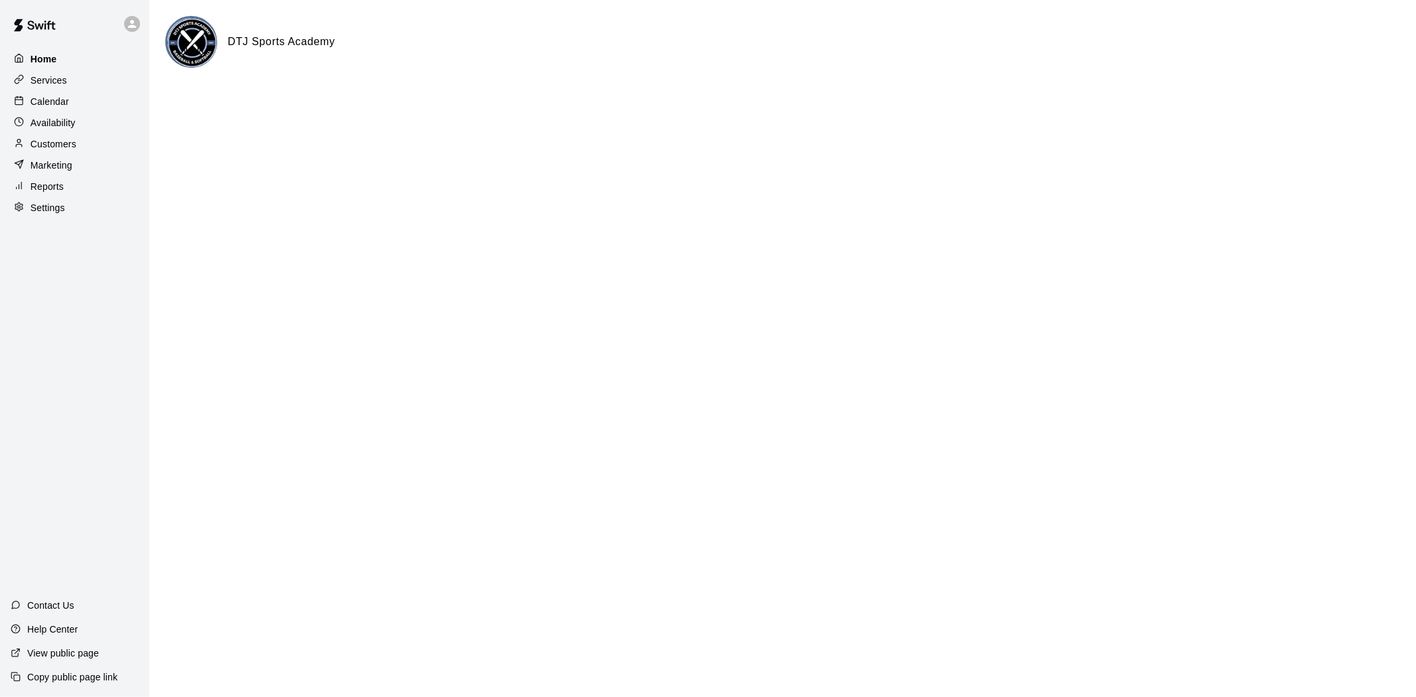
click at [70, 57] on div "Home" at bounding box center [75, 59] width 128 height 20
click at [76, 60] on div "Home" at bounding box center [75, 59] width 128 height 20
click at [76, 62] on div "Home" at bounding box center [75, 59] width 128 height 20
click at [44, 82] on p "Services" at bounding box center [49, 80] width 37 height 13
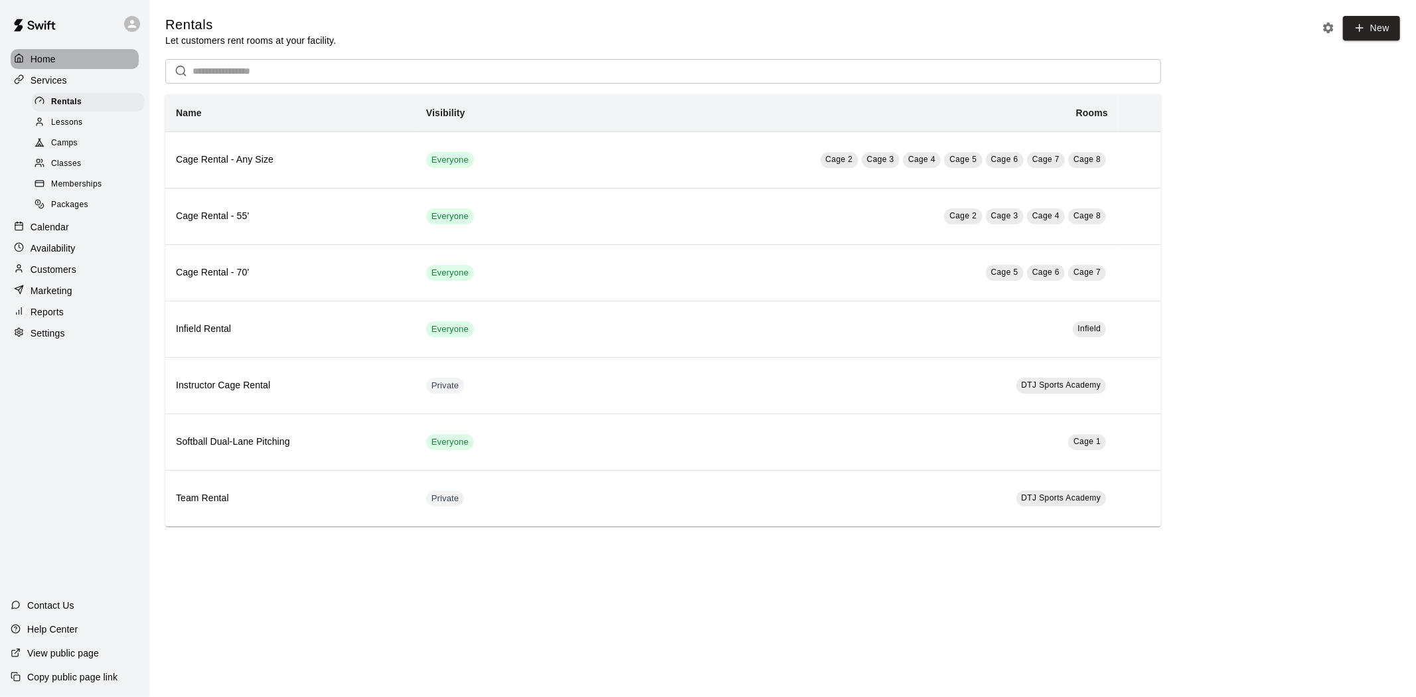
click at [64, 62] on div "Home" at bounding box center [75, 59] width 128 height 20
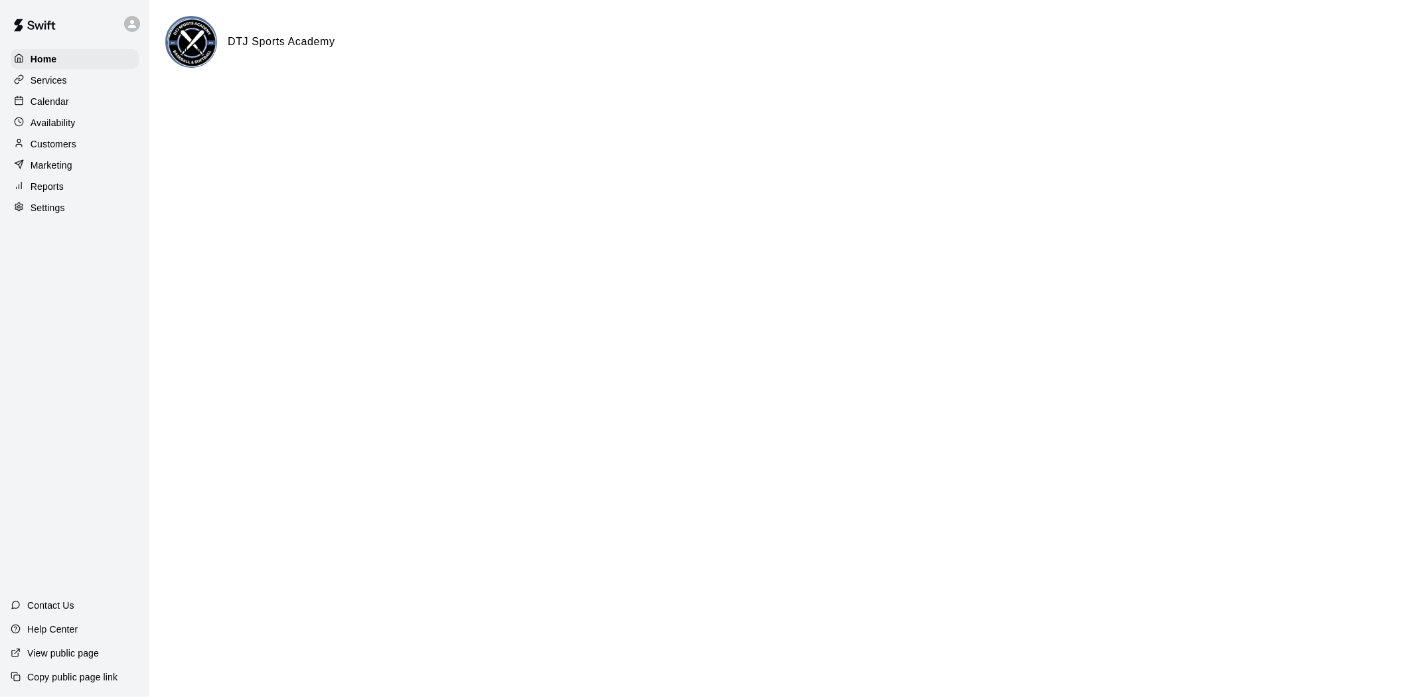
click at [69, 108] on div "Calendar" at bounding box center [75, 102] width 128 height 20
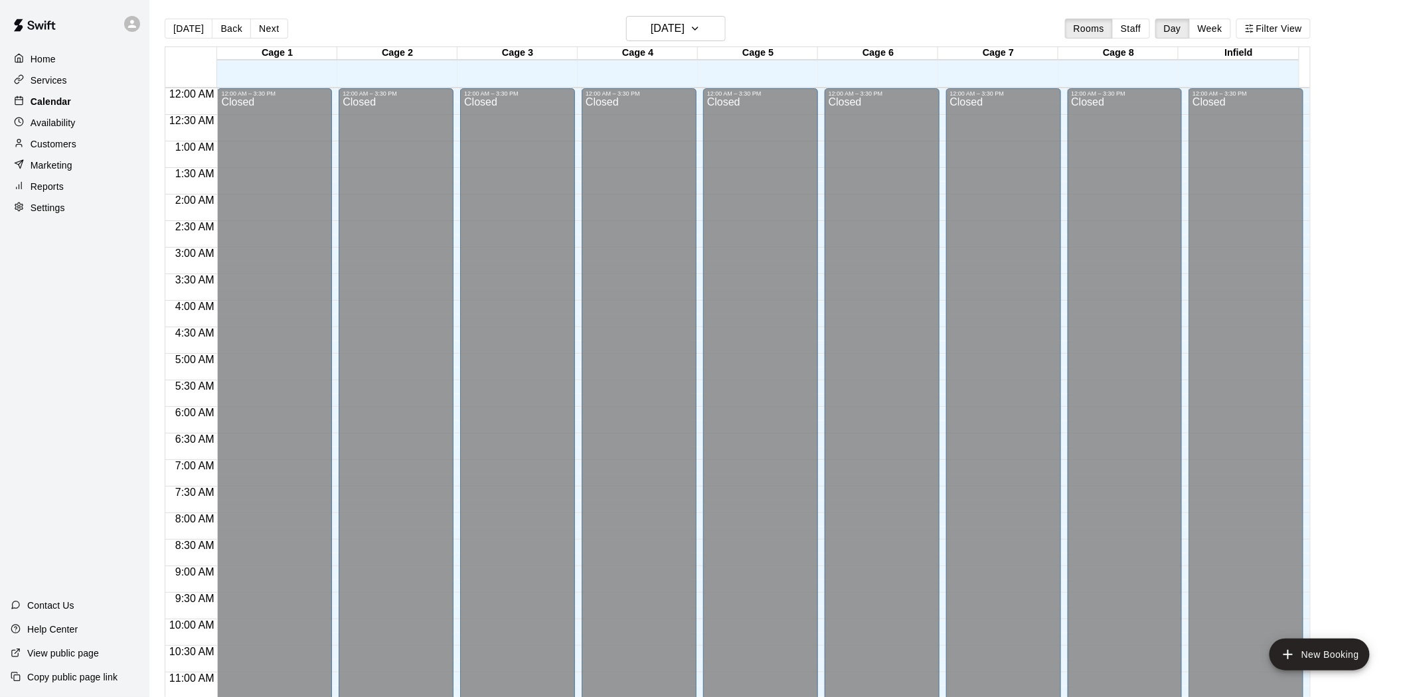
scroll to position [611, 0]
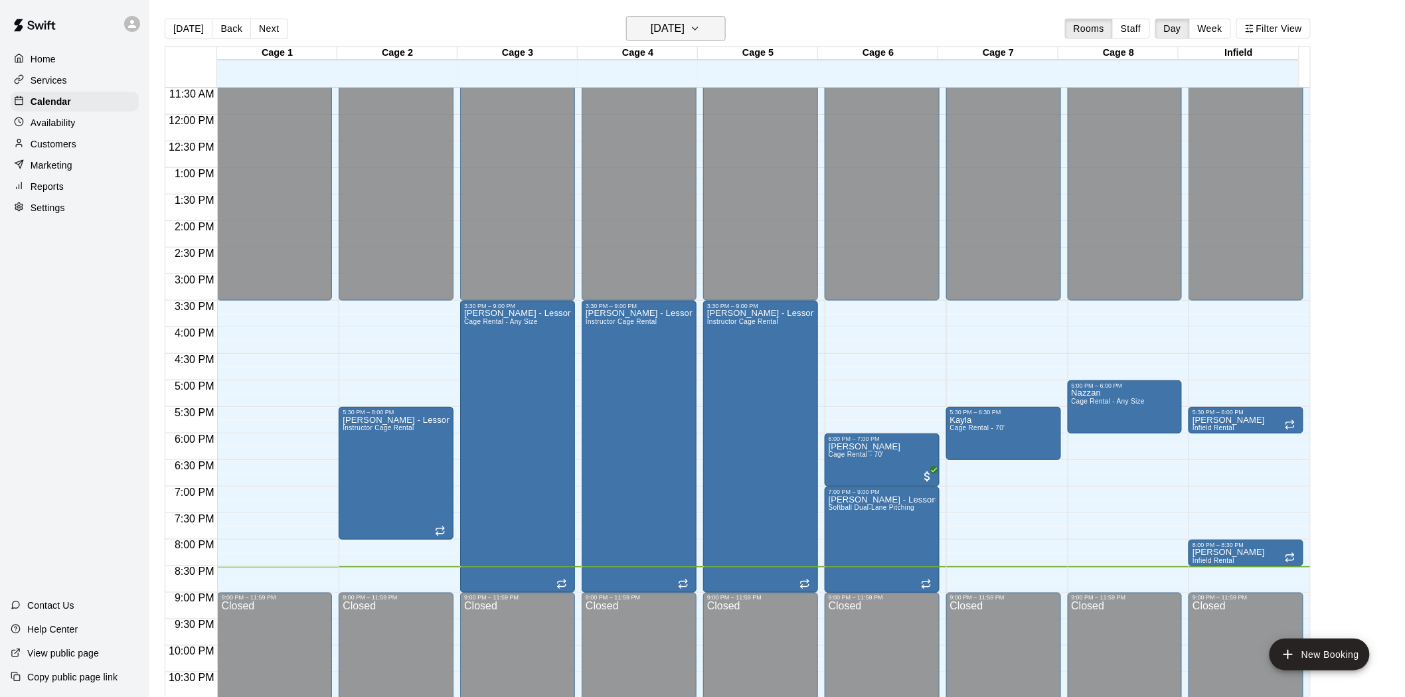
click at [684, 19] on h6 "[DATE]" at bounding box center [668, 28] width 34 height 19
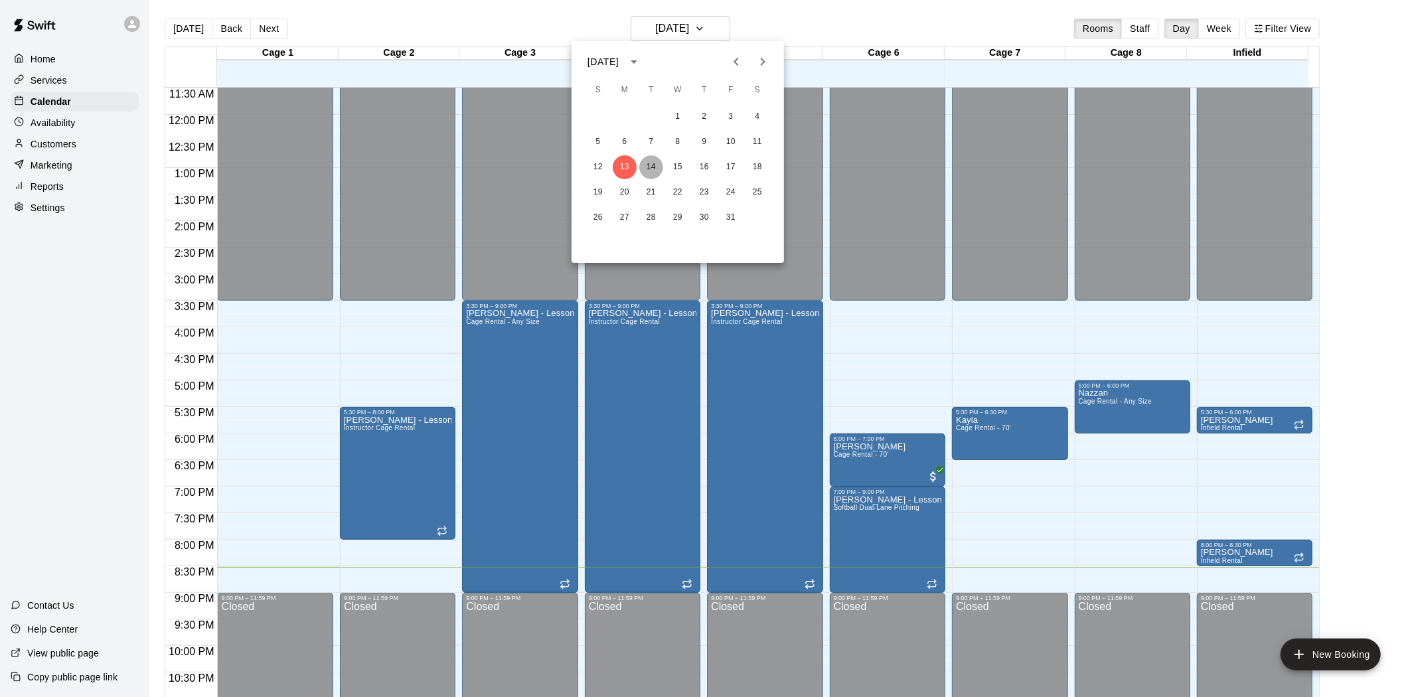
click at [651, 168] on button "14" at bounding box center [651, 167] width 24 height 24
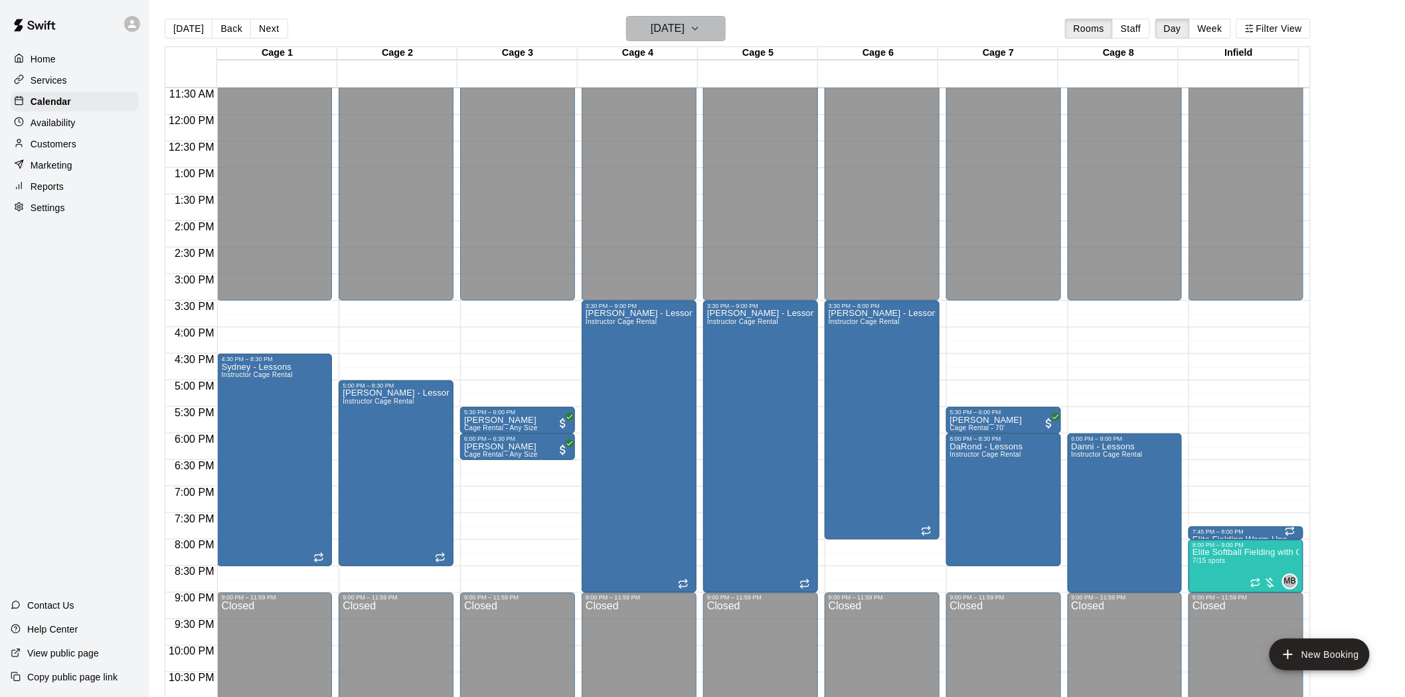
click at [665, 32] on h6 "Tuesday Oct 14" at bounding box center [668, 28] width 34 height 19
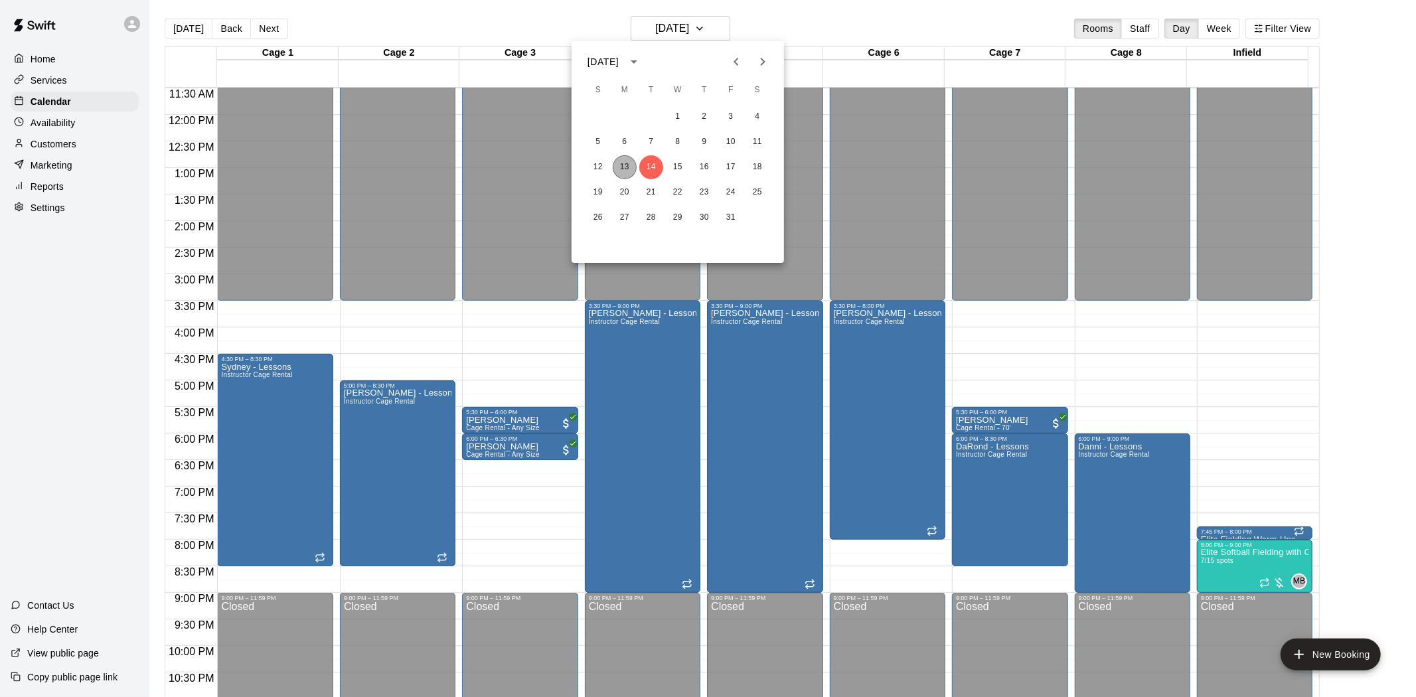
click at [627, 163] on button "13" at bounding box center [625, 167] width 24 height 24
